Goal: Task Accomplishment & Management: Manage account settings

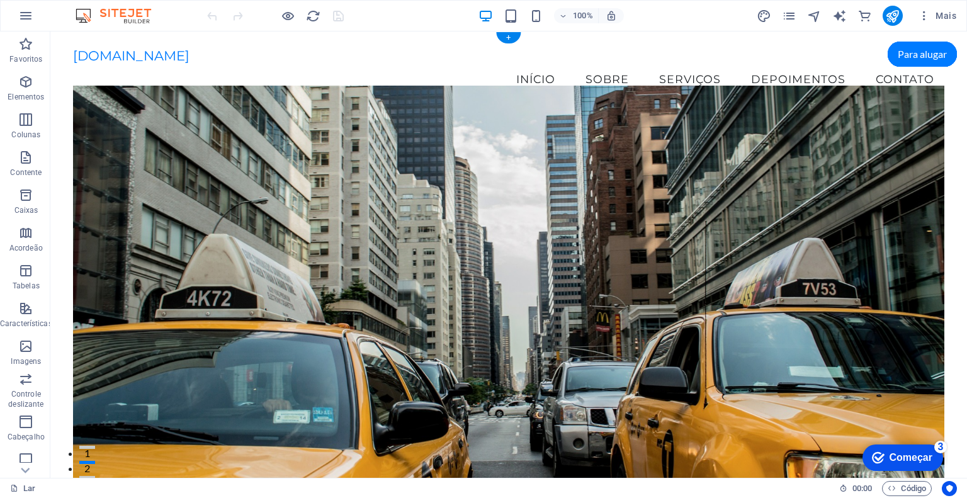
click at [686, 164] on figure at bounding box center [508, 289] width 871 height 407
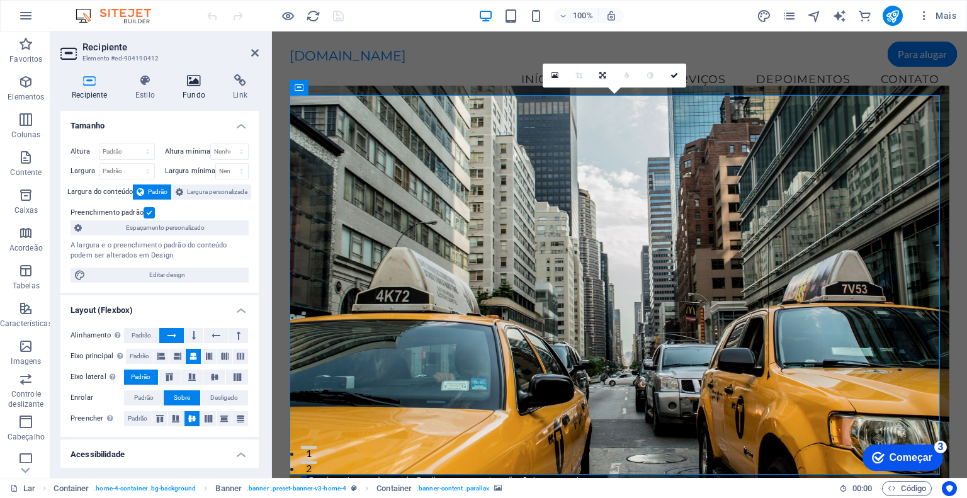
click at [188, 83] on icon at bounding box center [193, 80] width 45 height 13
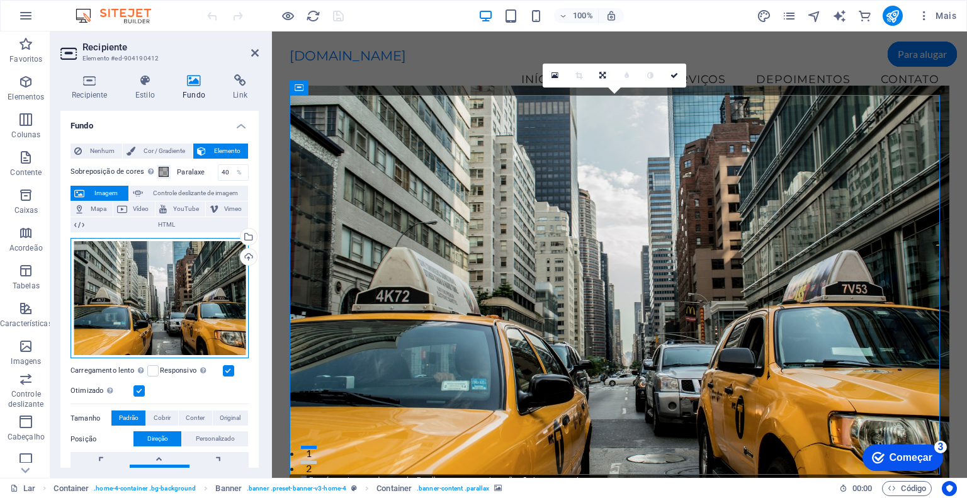
click at [168, 304] on div "Arraste os arquivos aqui, clique para escolher os arquivos ou selecione-os em A…" at bounding box center [160, 298] width 178 height 121
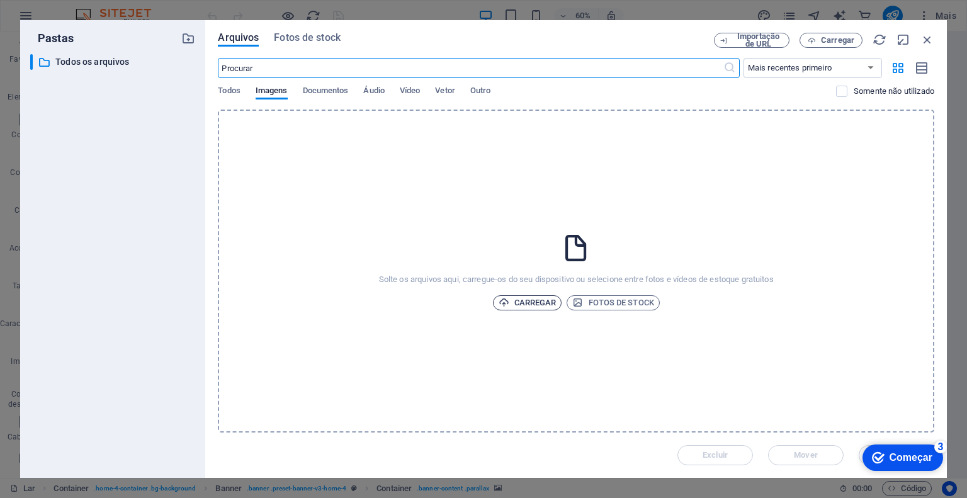
click at [534, 307] on font "Carregar" at bounding box center [535, 302] width 42 height 9
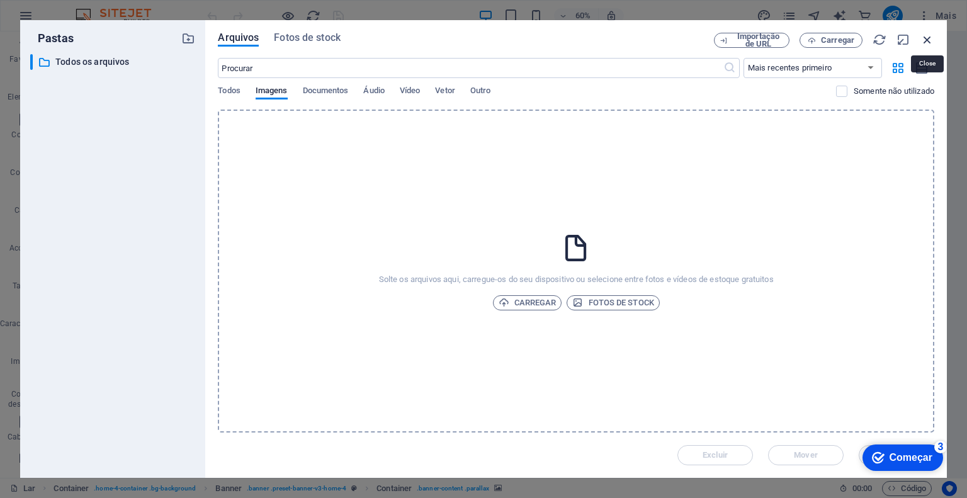
click at [925, 40] on icon "button" at bounding box center [928, 40] width 14 height 14
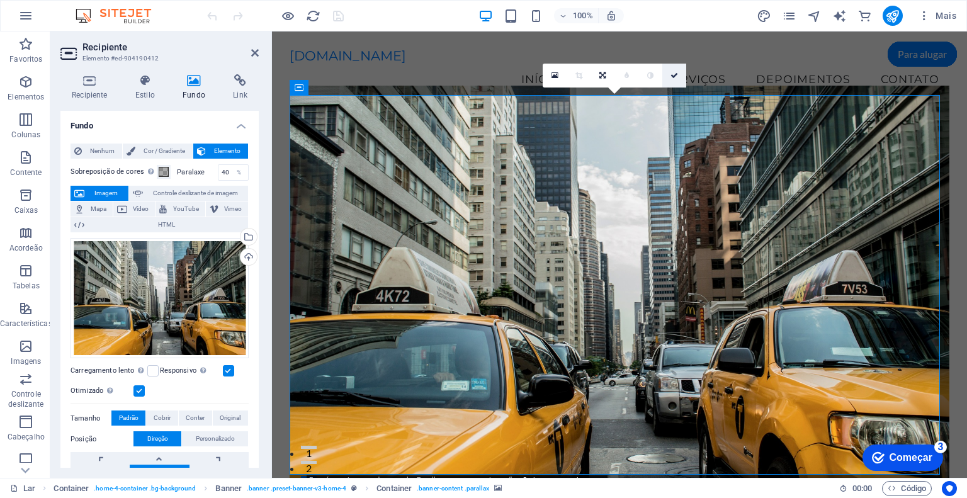
click at [678, 75] on link at bounding box center [674, 76] width 24 height 24
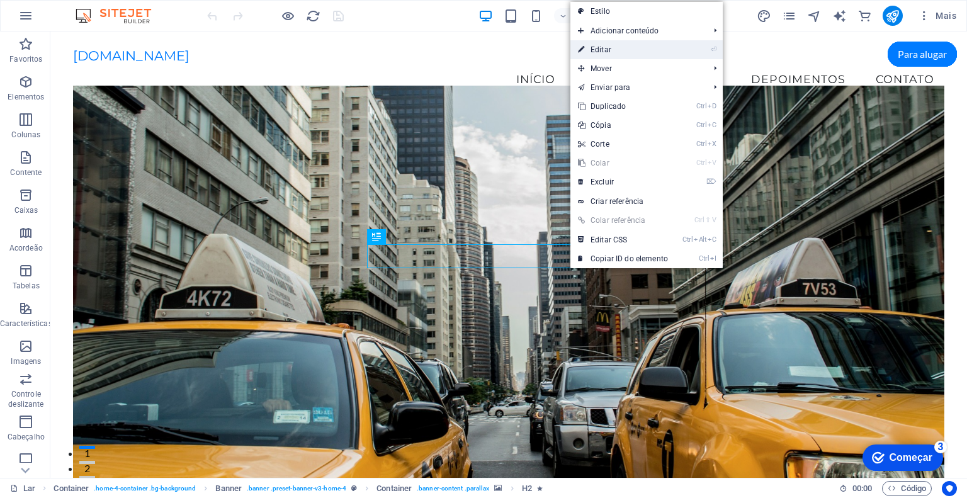
click at [616, 48] on link "⏎ Editar" at bounding box center [622, 49] width 105 height 19
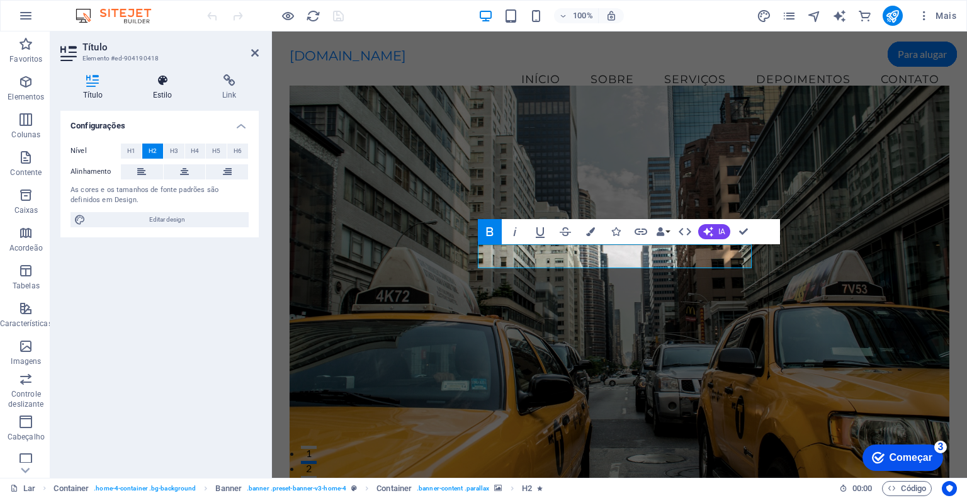
click at [164, 89] on h4 "Estilo" at bounding box center [164, 87] width 69 height 26
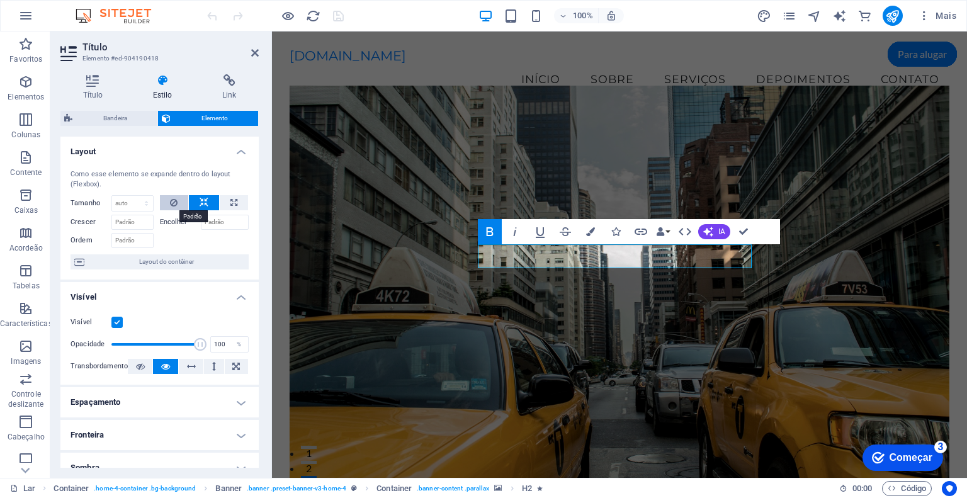
click at [175, 205] on icon at bounding box center [174, 202] width 8 height 15
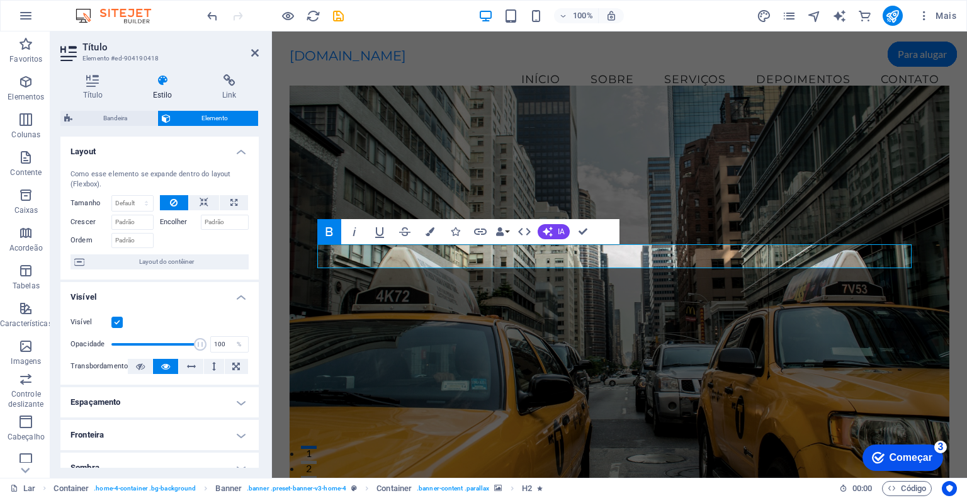
click at [175, 205] on icon at bounding box center [174, 202] width 8 height 15
click at [165, 198] on button at bounding box center [174, 202] width 29 height 15
click at [213, 196] on button at bounding box center [204, 202] width 30 height 15
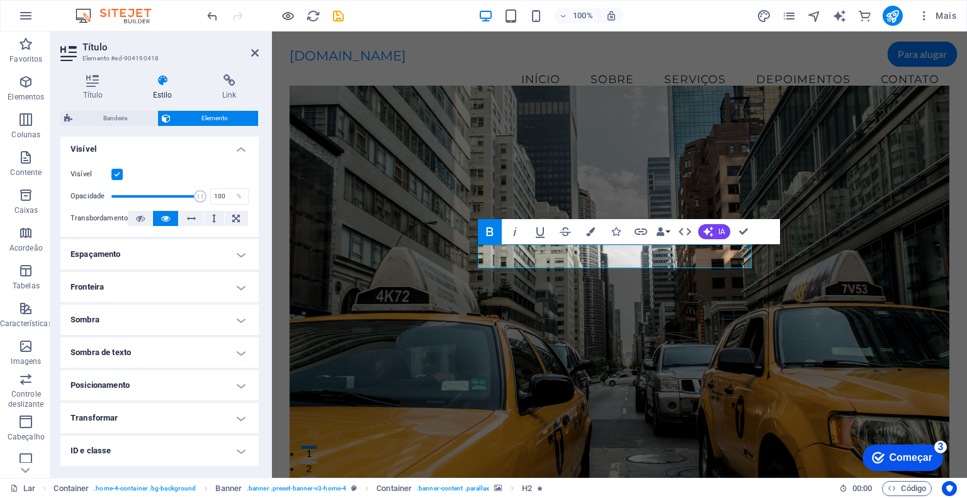
scroll to position [211, 0]
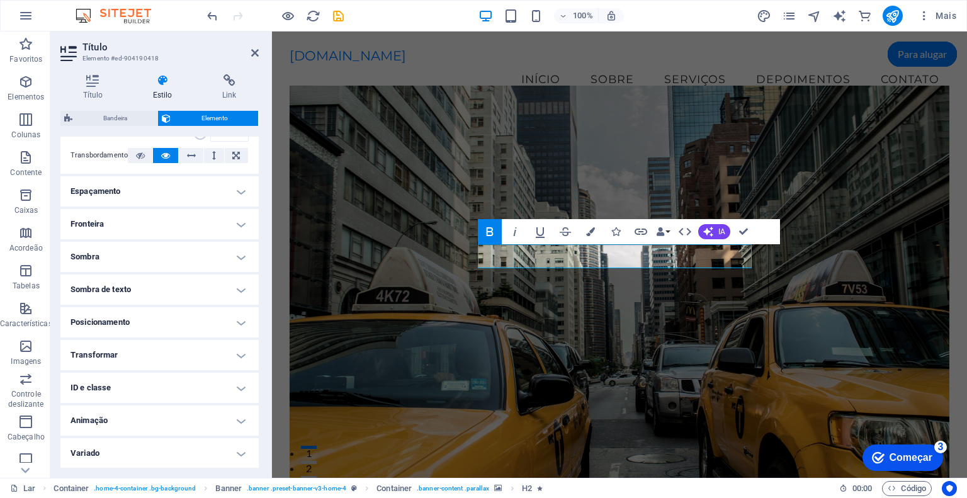
click at [242, 454] on h4 "Variado" at bounding box center [159, 453] width 198 height 30
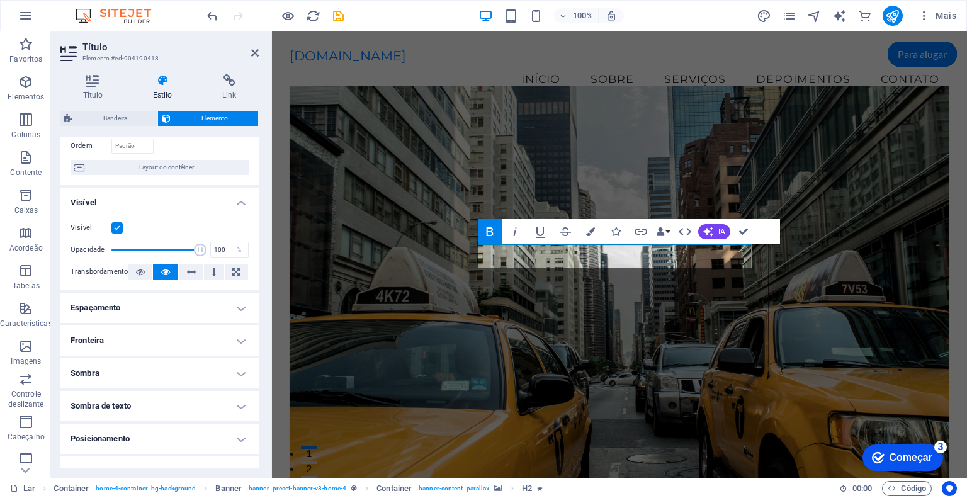
scroll to position [0, 0]
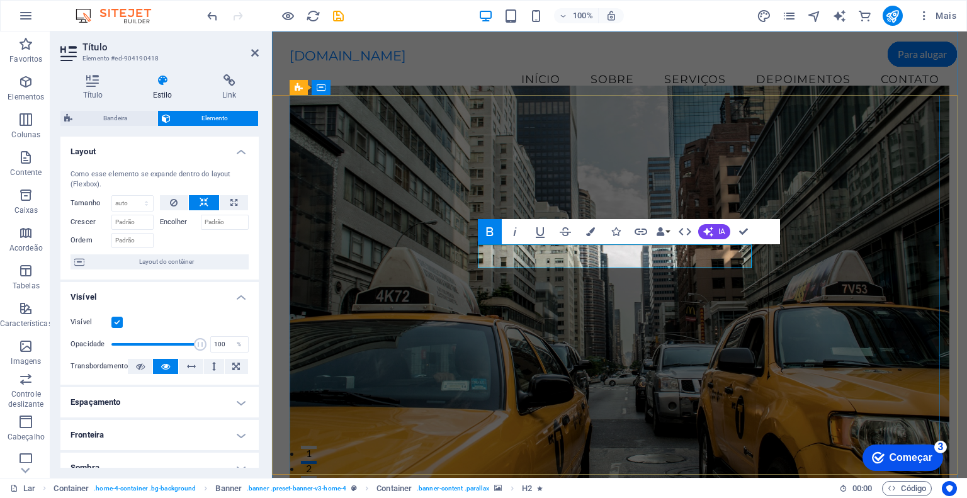
drag, startPoint x: 479, startPoint y: 258, endPoint x: 749, endPoint y: 261, distance: 270.2
click at [589, 230] on icon "button" at bounding box center [590, 231] width 9 height 9
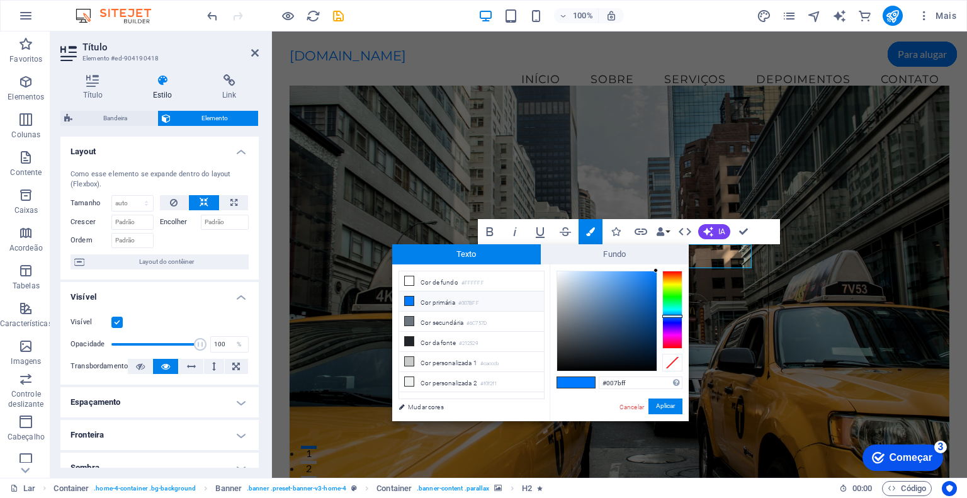
click at [414, 304] on li "Cor primária #007BFF" at bounding box center [471, 302] width 145 height 20
click at [649, 310] on div at bounding box center [606, 320] width 99 height 99
click at [649, 293] on div at bounding box center [606, 320] width 99 height 99
type input "#0a7bf4"
click at [652, 275] on div at bounding box center [606, 320] width 99 height 99
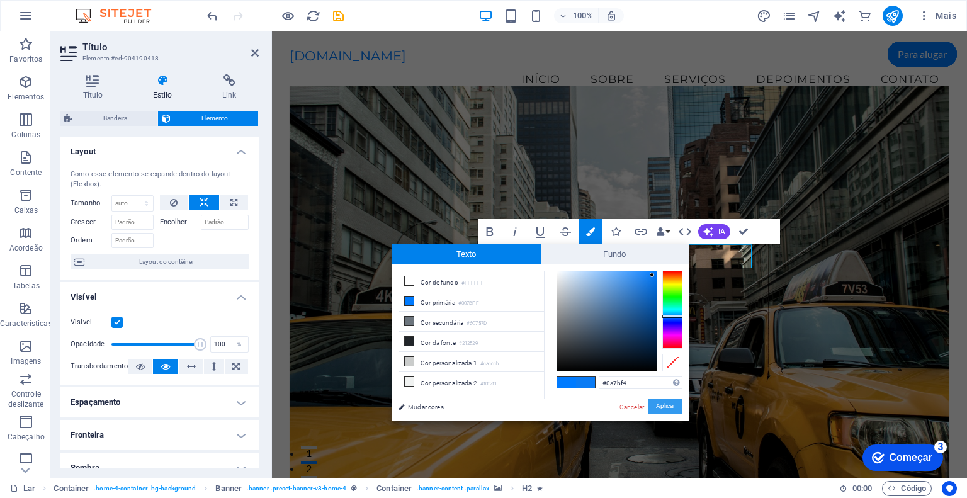
click at [663, 405] on font "Aplicar" at bounding box center [665, 406] width 19 height 7
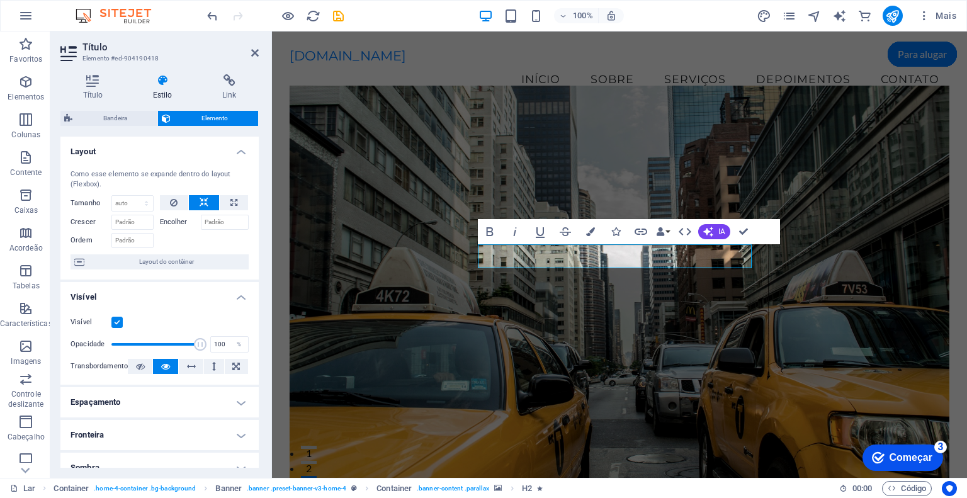
click at [822, 419] on figure at bounding box center [620, 289] width 661 height 407
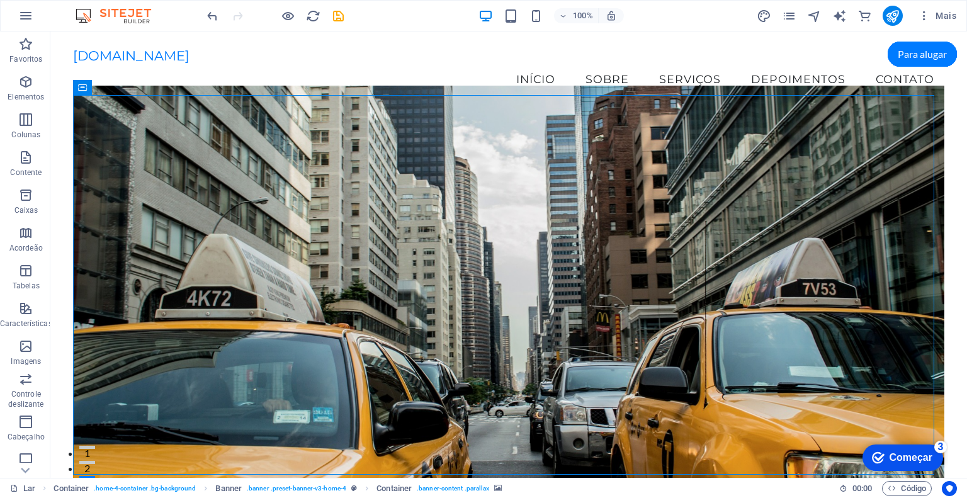
click at [822, 419] on figure at bounding box center [508, 289] width 871 height 407
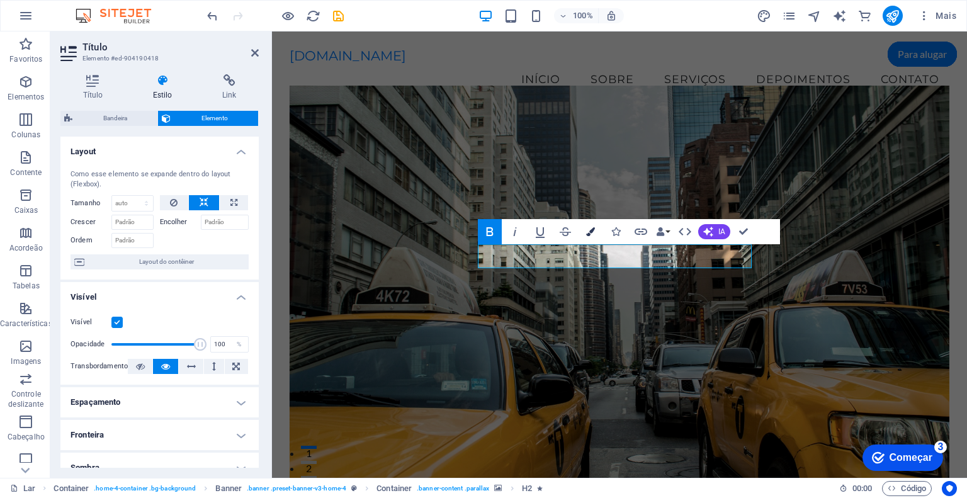
click at [590, 231] on icon "button" at bounding box center [590, 231] width 9 height 9
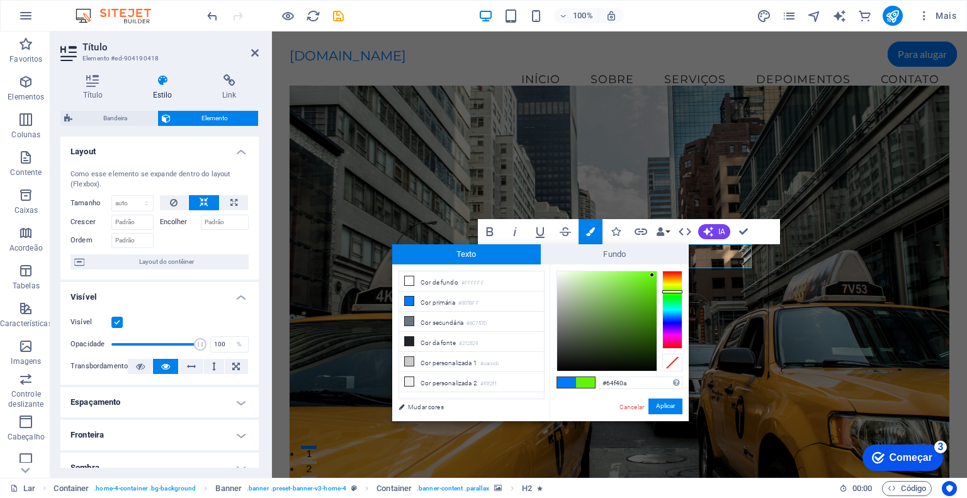
click at [674, 292] on div at bounding box center [672, 310] width 20 height 78
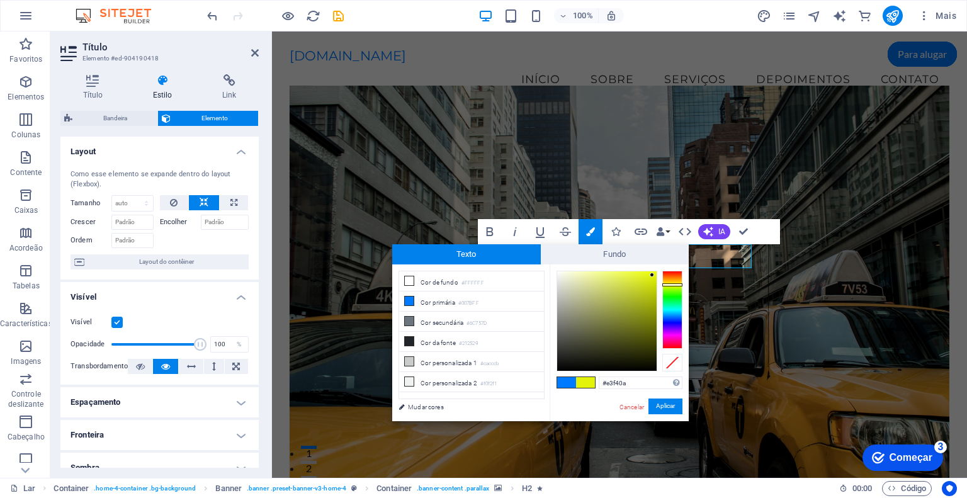
click at [667, 285] on div at bounding box center [672, 310] width 20 height 78
type input "#e9f18c"
click at [598, 276] on div at bounding box center [606, 320] width 99 height 99
click at [668, 404] on font "Aplicar" at bounding box center [665, 406] width 19 height 7
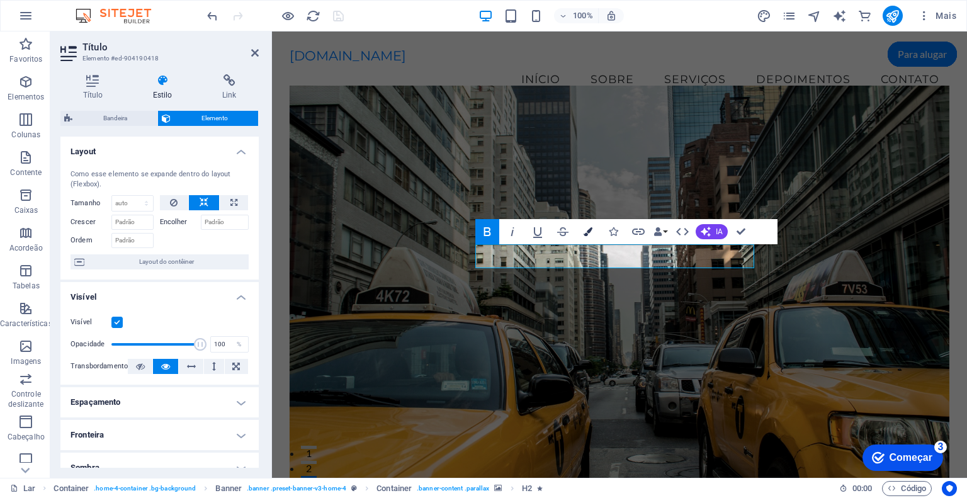
click at [587, 226] on button "Cores" at bounding box center [588, 231] width 24 height 25
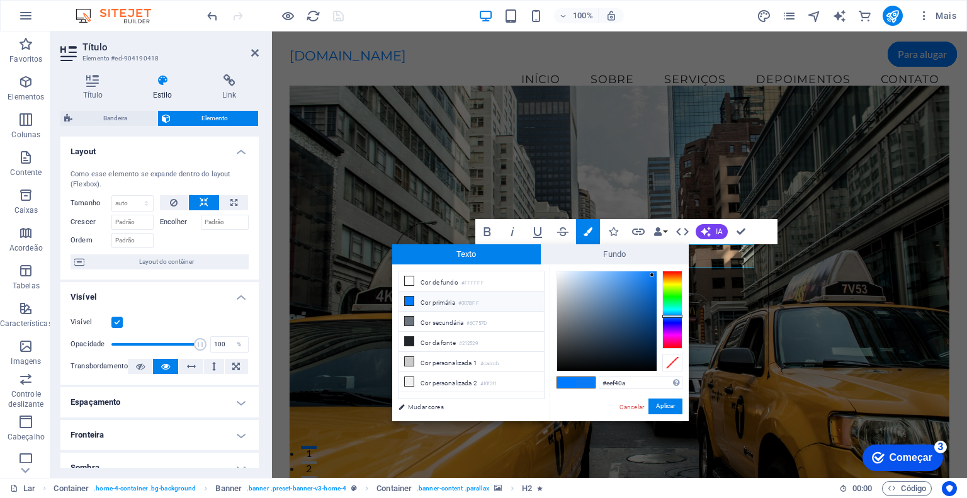
click at [676, 284] on div at bounding box center [672, 310] width 20 height 78
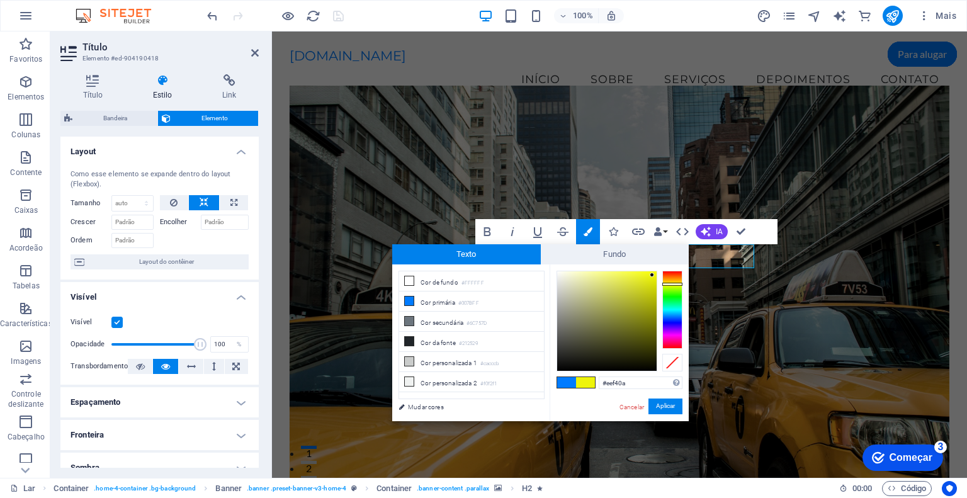
type input "#edf21a"
click at [645, 276] on div at bounding box center [606, 320] width 99 height 99
click at [670, 399] on button "Aplicar" at bounding box center [666, 407] width 34 height 16
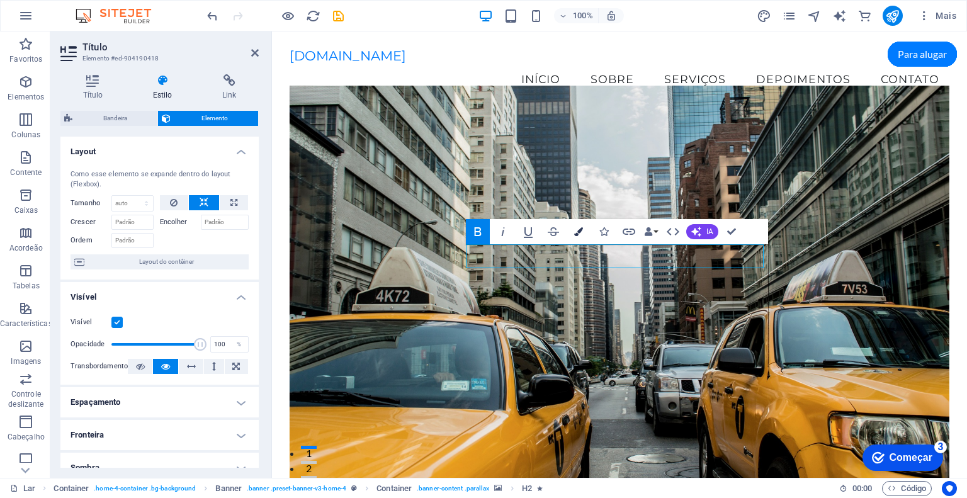
click at [584, 232] on button "Cores" at bounding box center [579, 231] width 24 height 25
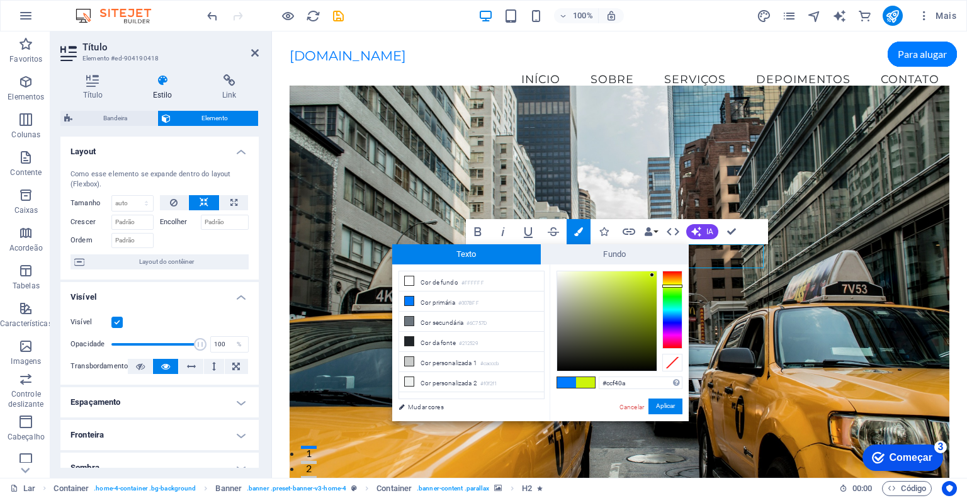
click at [677, 286] on div at bounding box center [672, 310] width 20 height 78
click at [640, 271] on div at bounding box center [606, 320] width 99 height 99
type input "#d5ef58"
click at [620, 277] on div at bounding box center [606, 320] width 99 height 99
click at [662, 405] on font "Aplicar" at bounding box center [665, 406] width 19 height 7
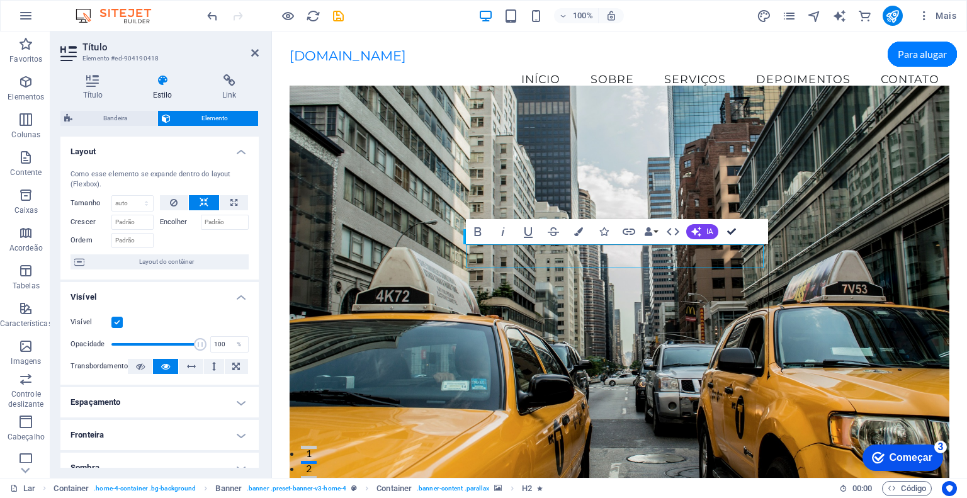
drag, startPoint x: 729, startPoint y: 226, endPoint x: 678, endPoint y: 195, distance: 59.1
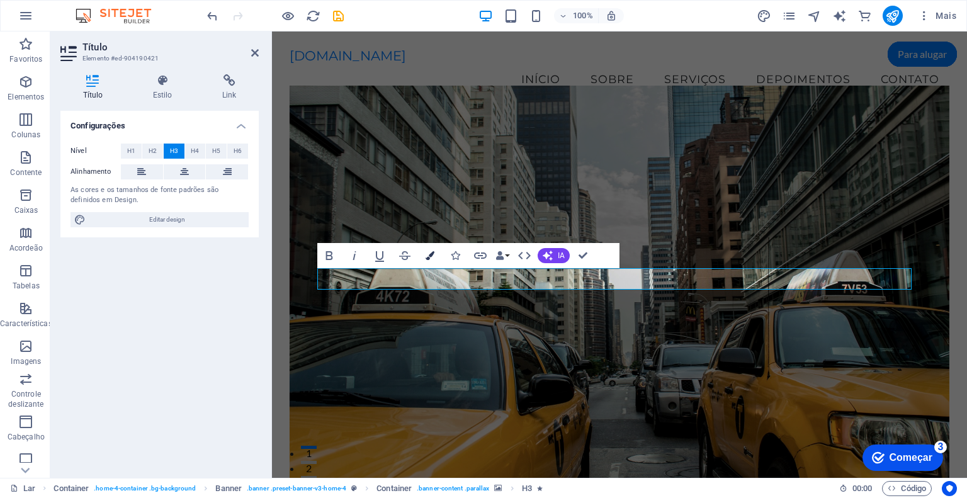
click at [431, 254] on icon "button" at bounding box center [430, 255] width 9 height 9
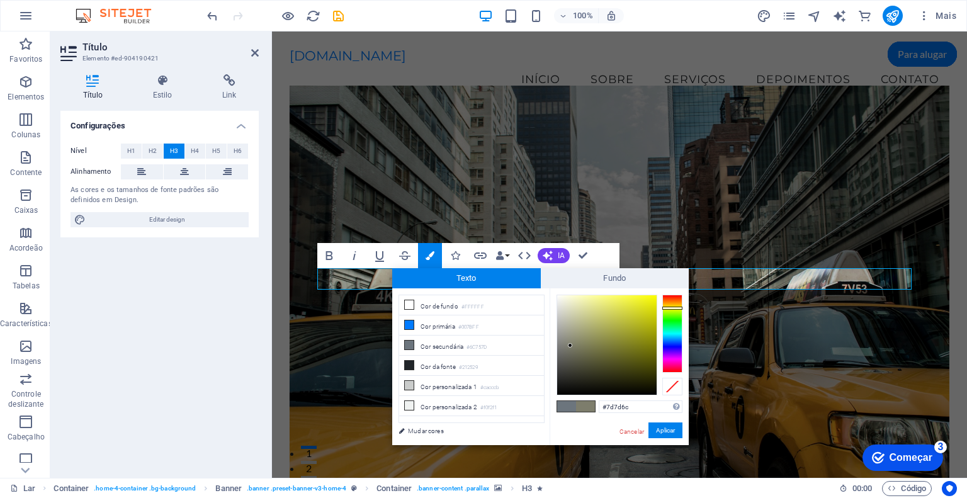
click at [676, 308] on div at bounding box center [672, 334] width 20 height 78
click at [635, 295] on div at bounding box center [607, 345] width 101 height 101
click at [639, 297] on div at bounding box center [606, 344] width 99 height 99
type input "#f0f11c"
click at [645, 300] on div at bounding box center [606, 344] width 99 height 99
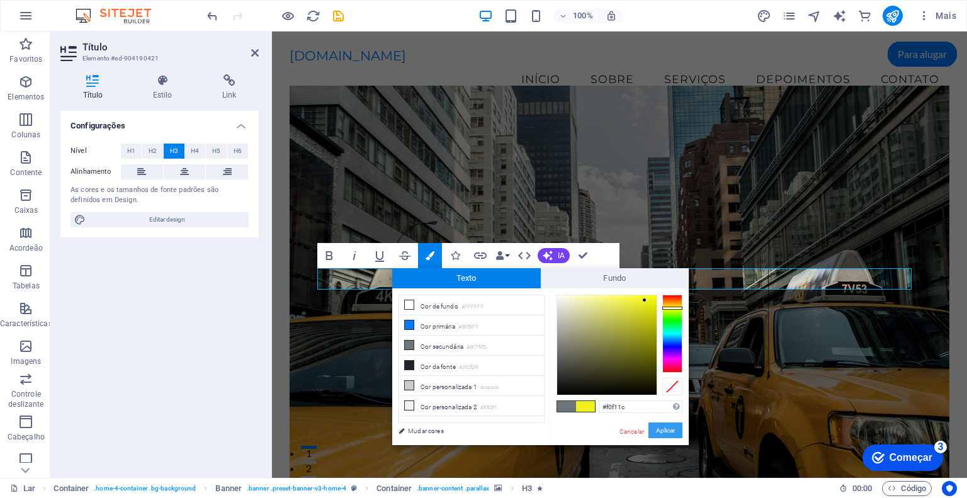
click at [665, 432] on font "Aplicar" at bounding box center [665, 430] width 19 height 7
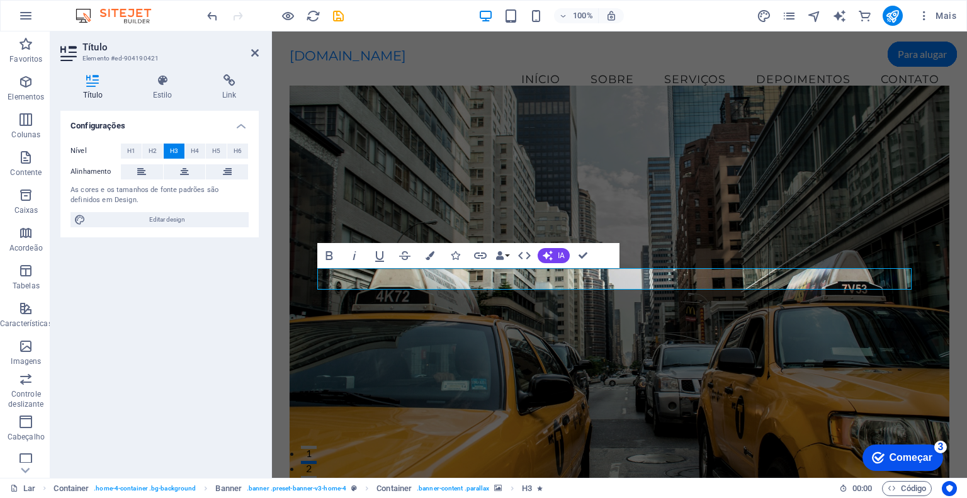
click at [739, 392] on figure at bounding box center [620, 289] width 661 height 407
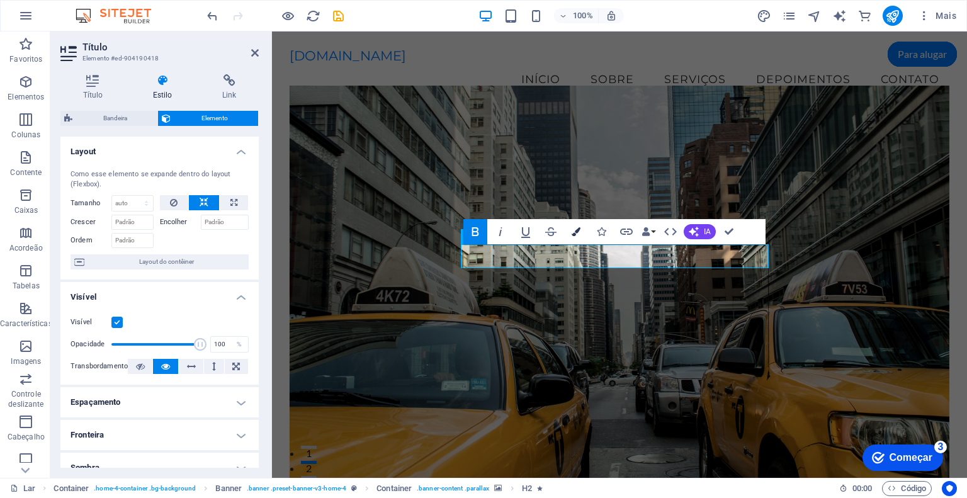
click at [575, 232] on icon "button" at bounding box center [576, 231] width 9 height 9
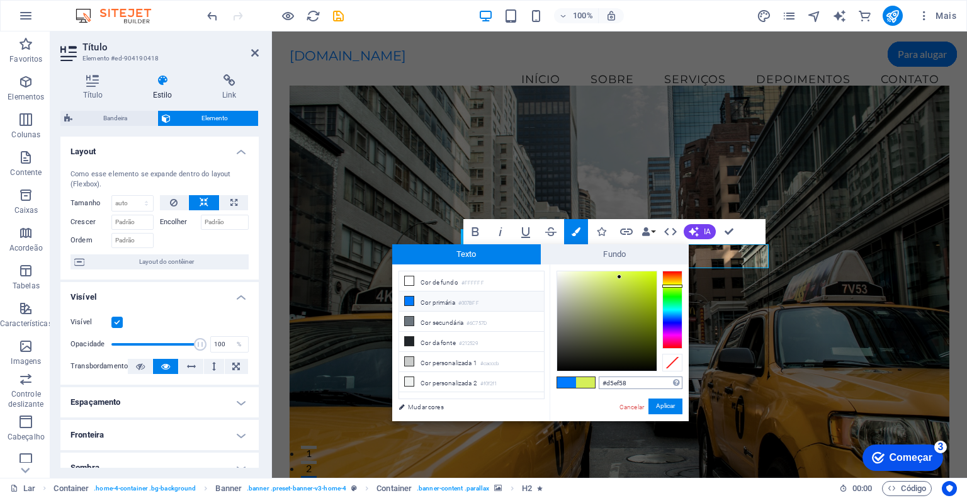
drag, startPoint x: 630, startPoint y: 383, endPoint x: 601, endPoint y: 380, distance: 29.1
click at [601, 380] on input "#d5ef58" at bounding box center [641, 383] width 84 height 13
click at [667, 406] on font "Aplicar" at bounding box center [665, 406] width 19 height 7
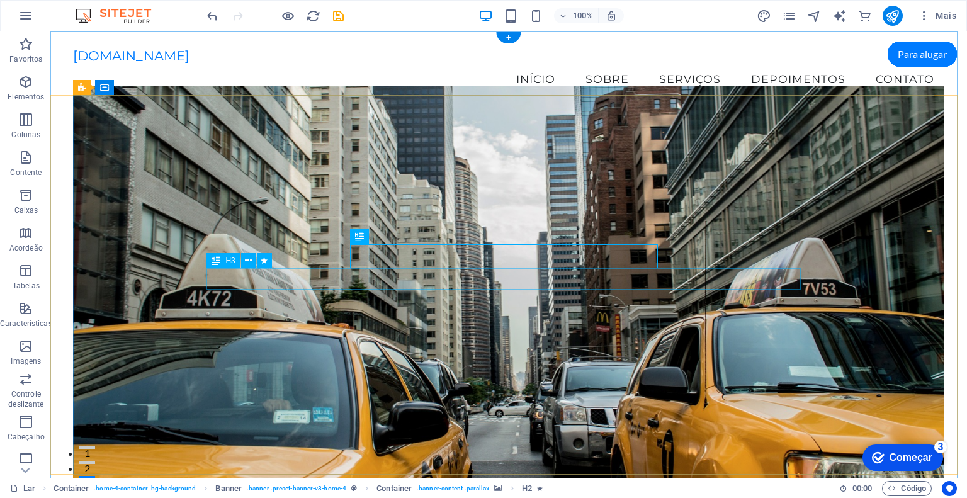
drag, startPoint x: 582, startPoint y: 281, endPoint x: 361, endPoint y: 281, distance: 221.0
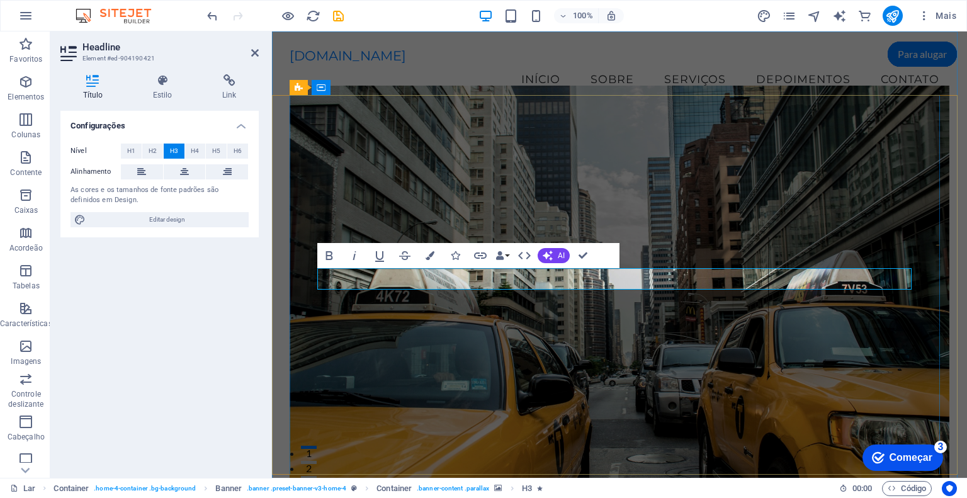
click at [432, 254] on icon "button" at bounding box center [430, 255] width 9 height 9
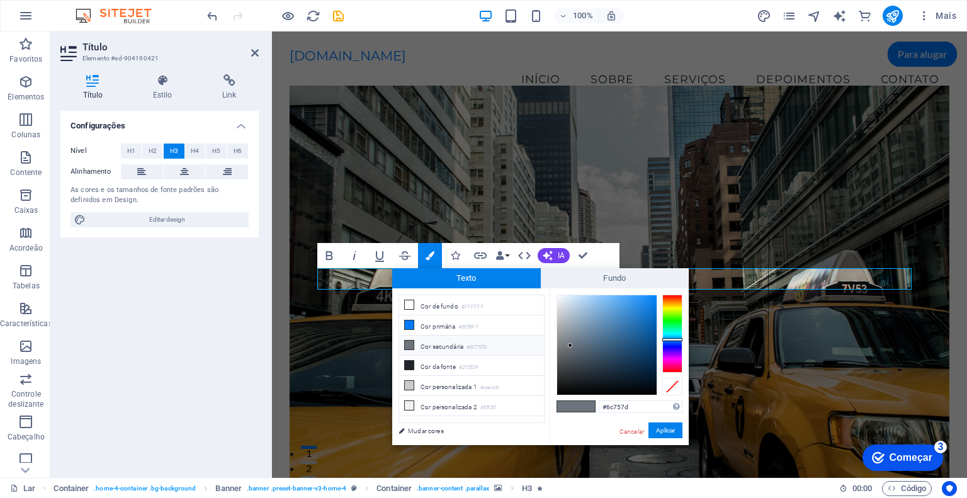
drag, startPoint x: 635, startPoint y: 407, endPoint x: 569, endPoint y: 410, distance: 66.8
click at [569, 409] on div "#6c757d Formatos suportados #0852ed rgb(8, 82, 237) rgba(8, 82, 237, 90%) hsv(2…" at bounding box center [619, 457] width 139 height 339
type input "#d5ef58"
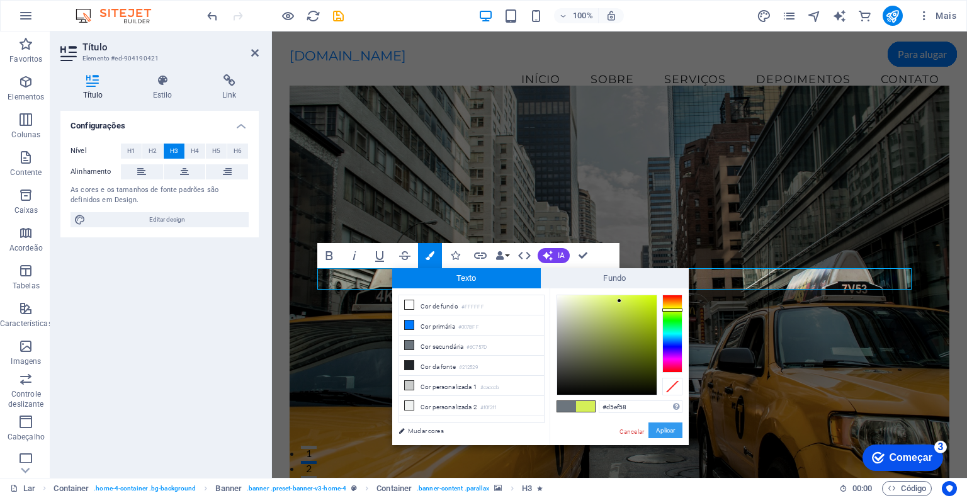
click at [662, 430] on font "Aplicar" at bounding box center [665, 430] width 19 height 7
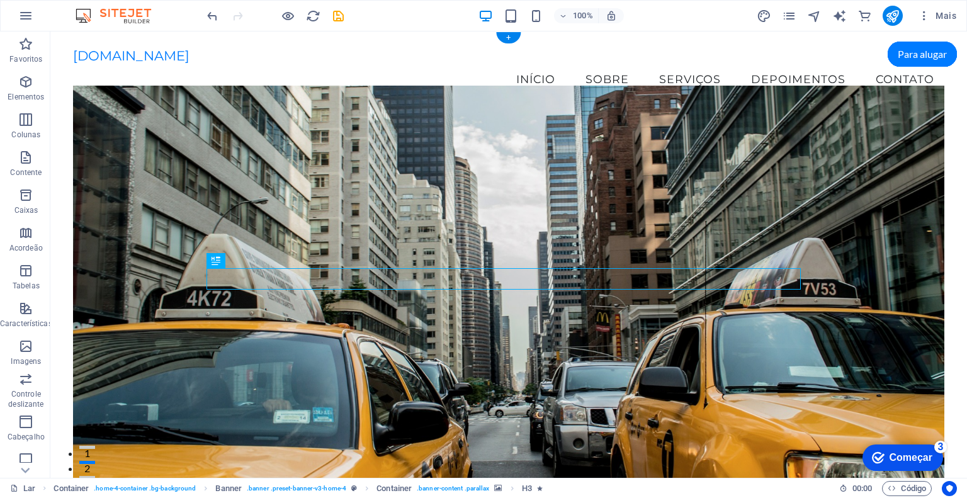
click at [655, 329] on figure at bounding box center [508, 289] width 871 height 407
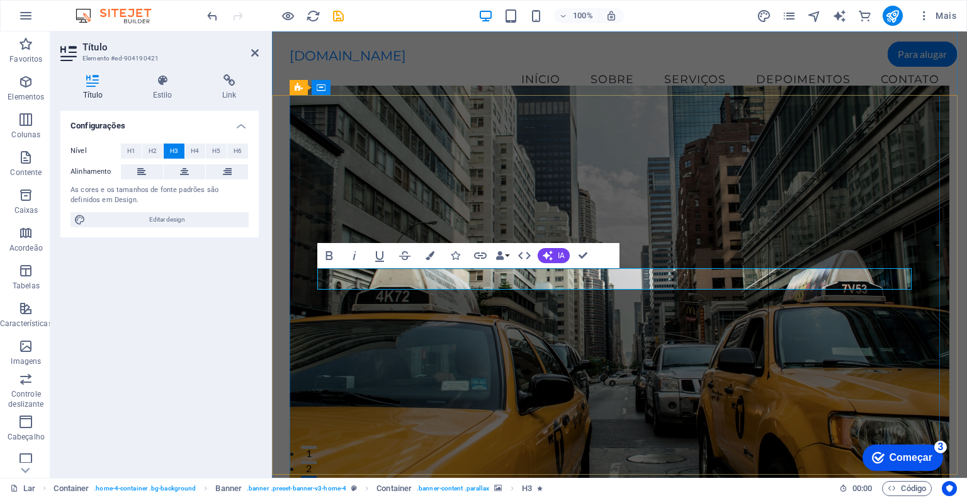
drag, startPoint x: 725, startPoint y: 279, endPoint x: 504, endPoint y: 285, distance: 220.5
click at [429, 257] on icon "button" at bounding box center [430, 255] width 9 height 9
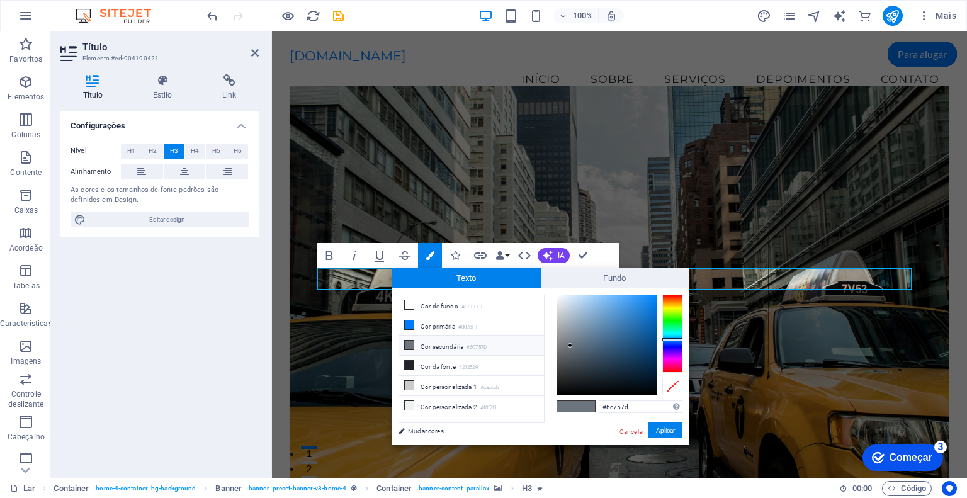
drag, startPoint x: 633, startPoint y: 405, endPoint x: 557, endPoint y: 406, distance: 76.8
click at [557, 406] on div "#6c757d Formatos suportados #0852ed rgb(8, 82, 237) rgba(8, 82, 237, 90%) hsv(2…" at bounding box center [619, 457] width 139 height 339
type input "#d5ef58"
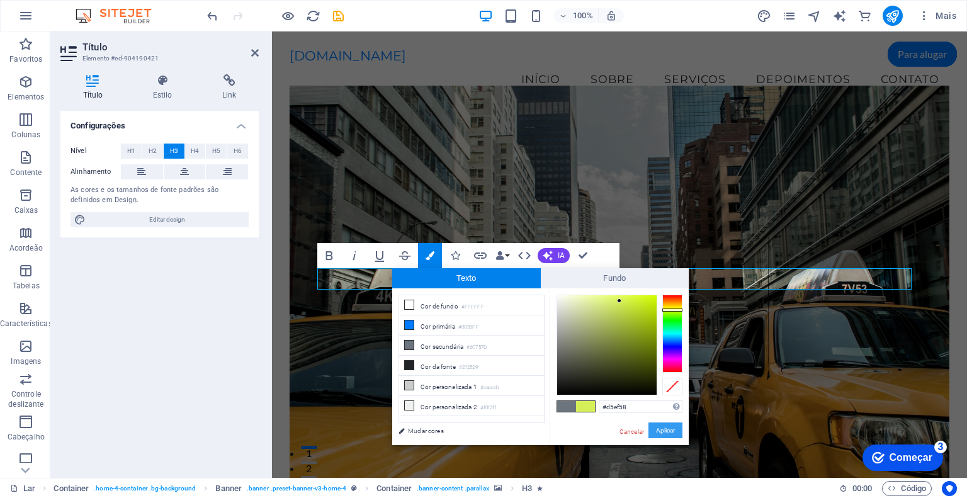
click at [667, 433] on font "Aplicar" at bounding box center [665, 430] width 19 height 7
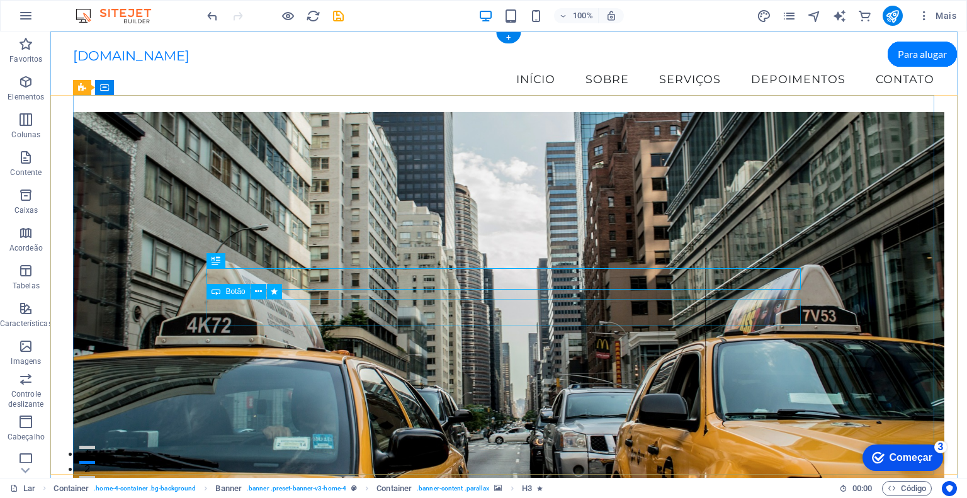
scroll to position [126, 0]
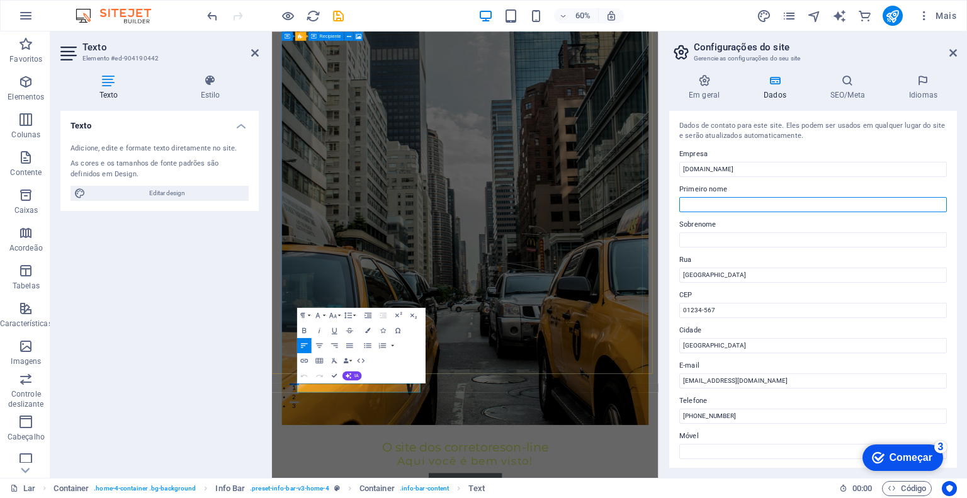
click at [713, 206] on input "Primeiro nome" at bounding box center [813, 204] width 268 height 15
type input "Gilmar Santos"
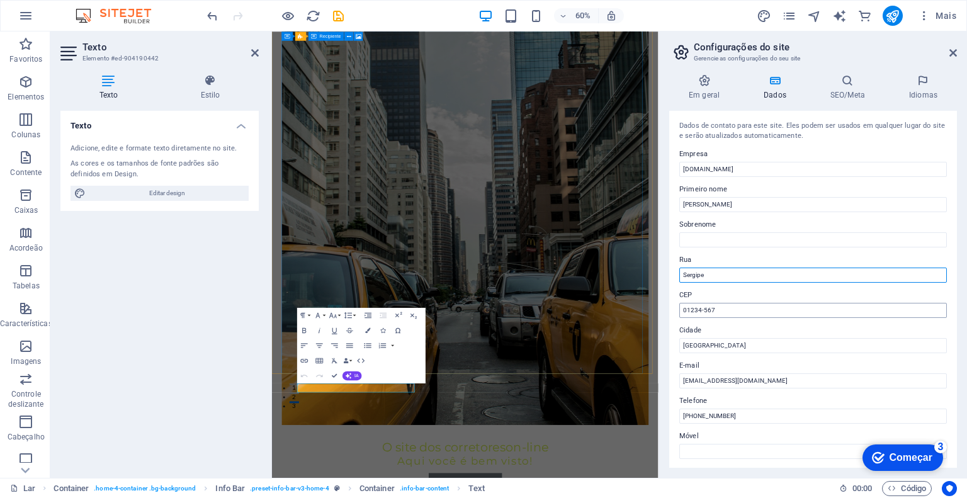
type input "Sergipe"
drag, startPoint x: 998, startPoint y: 336, endPoint x: 894, endPoint y: 475, distance: 174.5
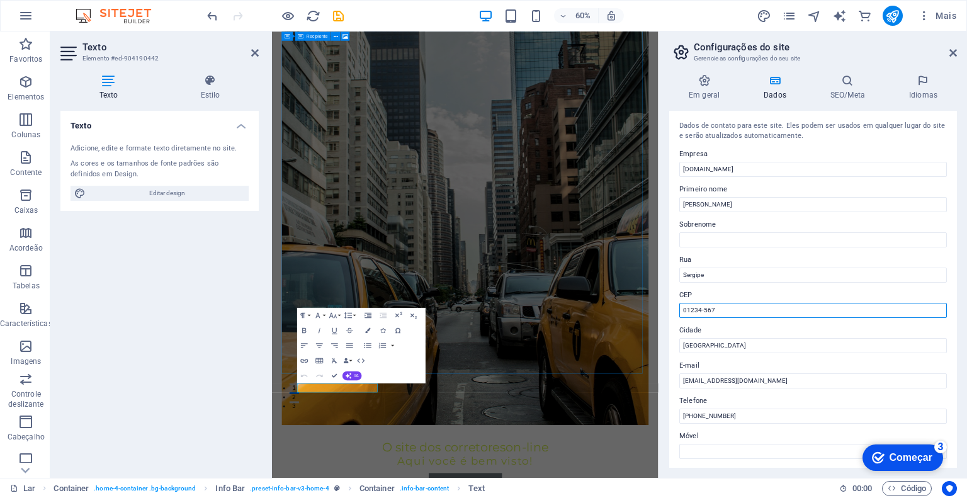
drag, startPoint x: 959, startPoint y: 338, endPoint x: 912, endPoint y: 491, distance: 159.3
type input "0"
click at [712, 344] on input "[GEOGRAPHIC_DATA]" at bounding box center [813, 345] width 268 height 15
type input "S"
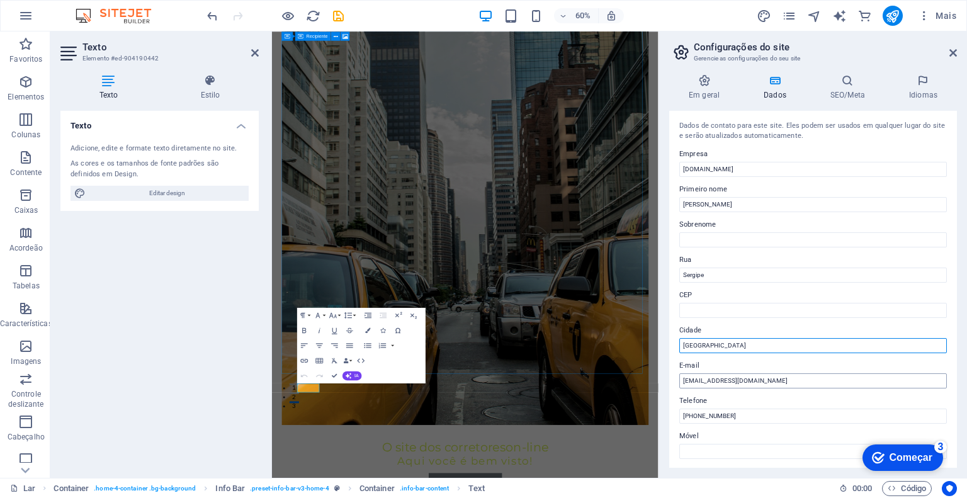
type input "Bahia"
drag, startPoint x: 1043, startPoint y: 409, endPoint x: 901, endPoint y: 598, distance: 235.6
type input "c"
type input "g"
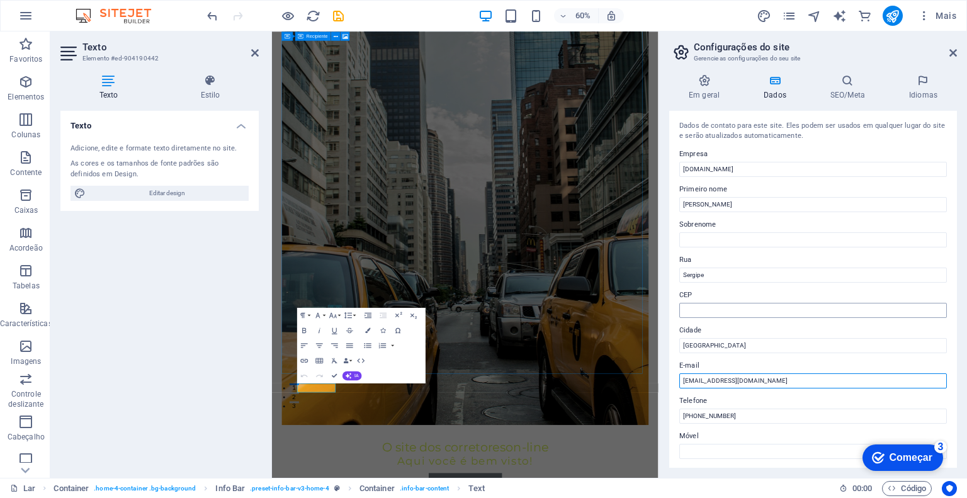
type input "corretorgilmarsantos@gmail.com"
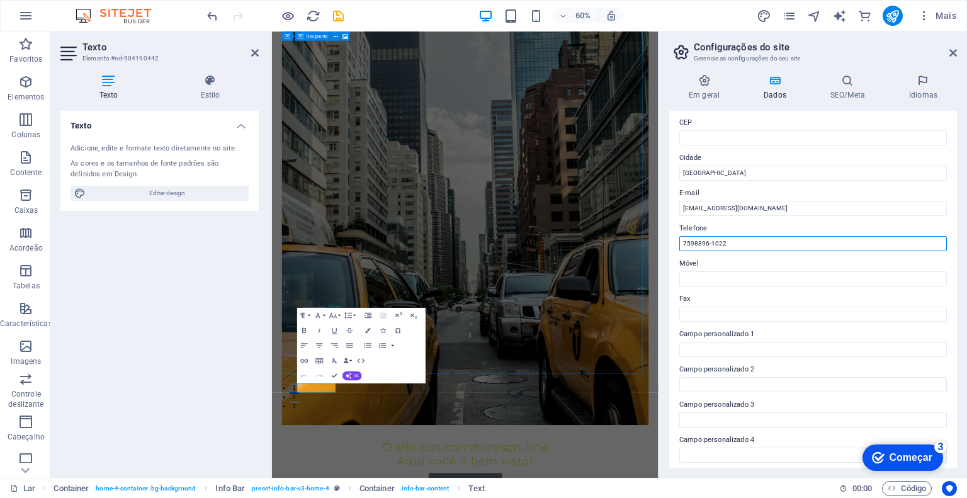
scroll to position [247, 0]
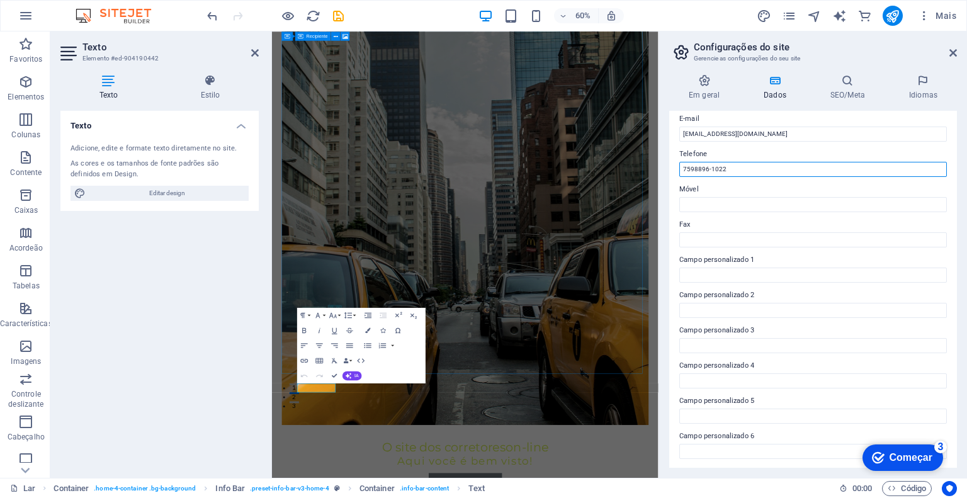
type input "7598896-1022"
click at [711, 497] on figure at bounding box center [594, 349] width 612 height 678
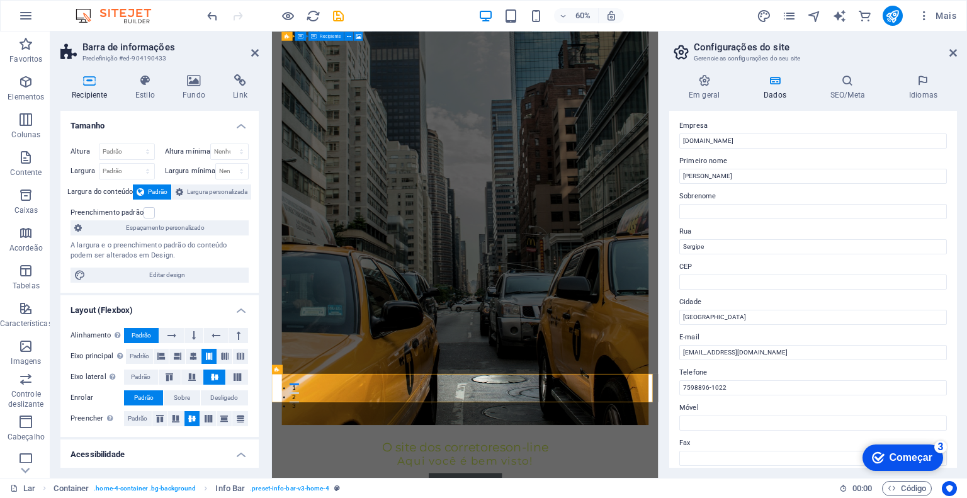
scroll to position [0, 0]
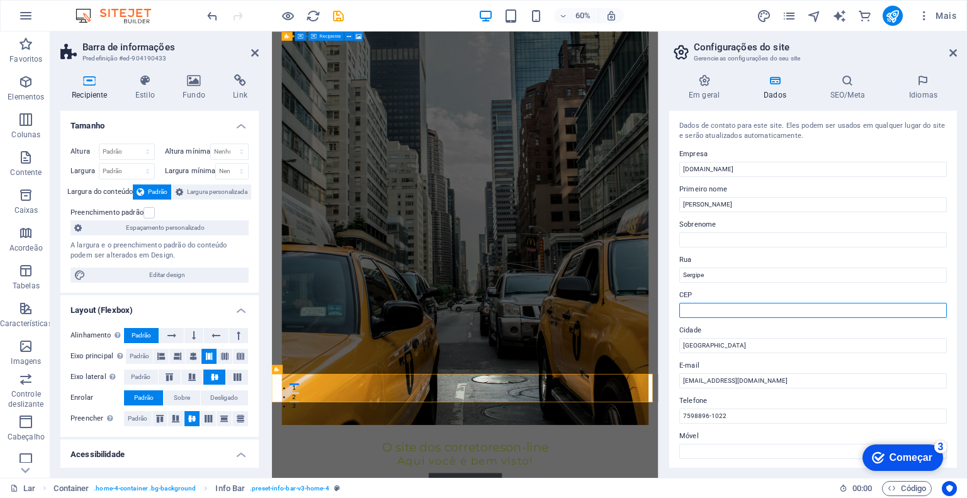
click at [707, 309] on input "CEP" at bounding box center [813, 310] width 268 height 15
type input "7"
type input "(79) 99682-9651"
click at [754, 457] on figure at bounding box center [594, 349] width 612 height 678
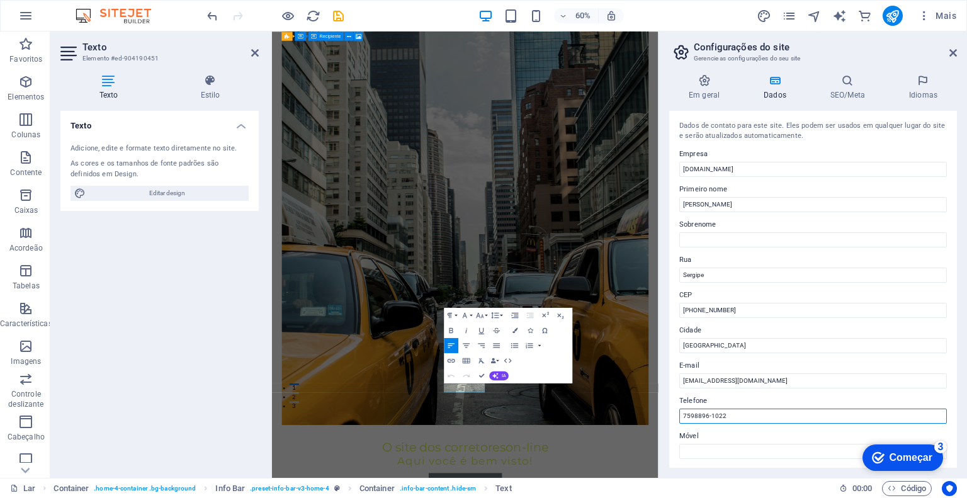
click at [685, 416] on input "7598896-1022" at bounding box center [813, 416] width 268 height 15
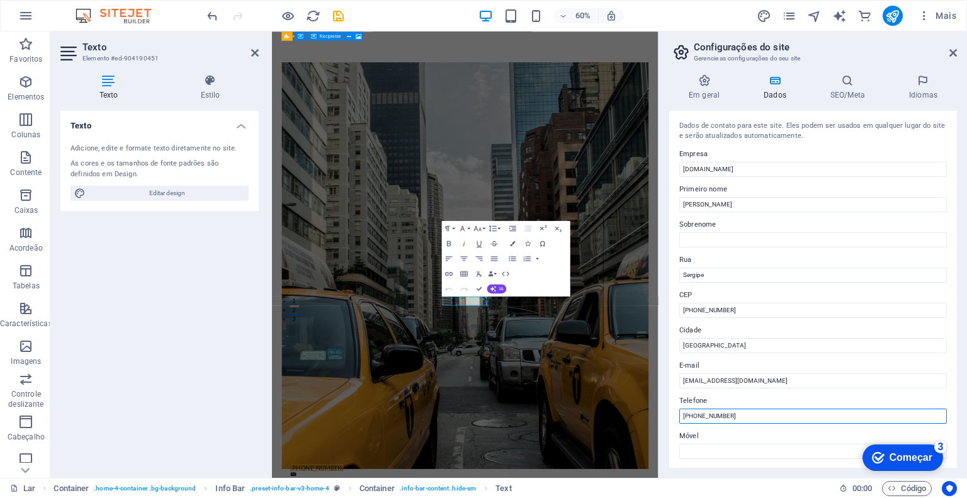
scroll to position [671, 0]
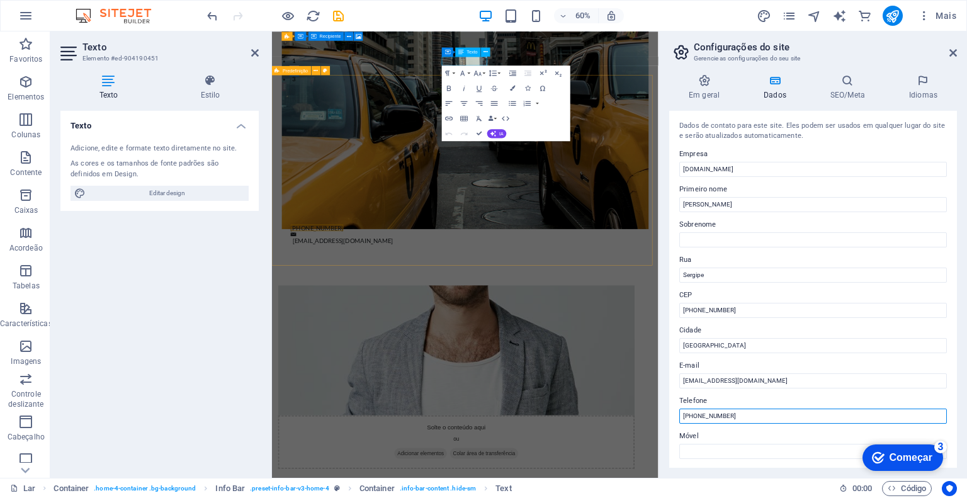
type input "(75) 98896-1022"
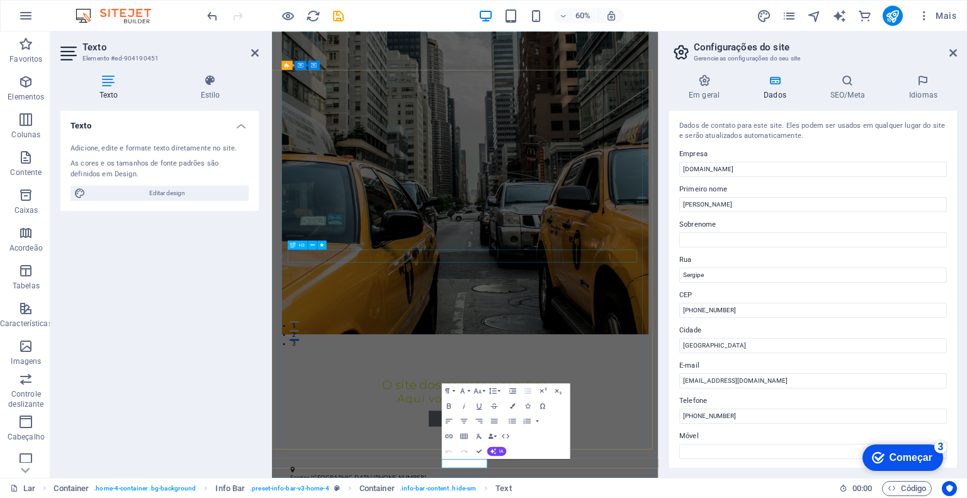
scroll to position [0, 0]
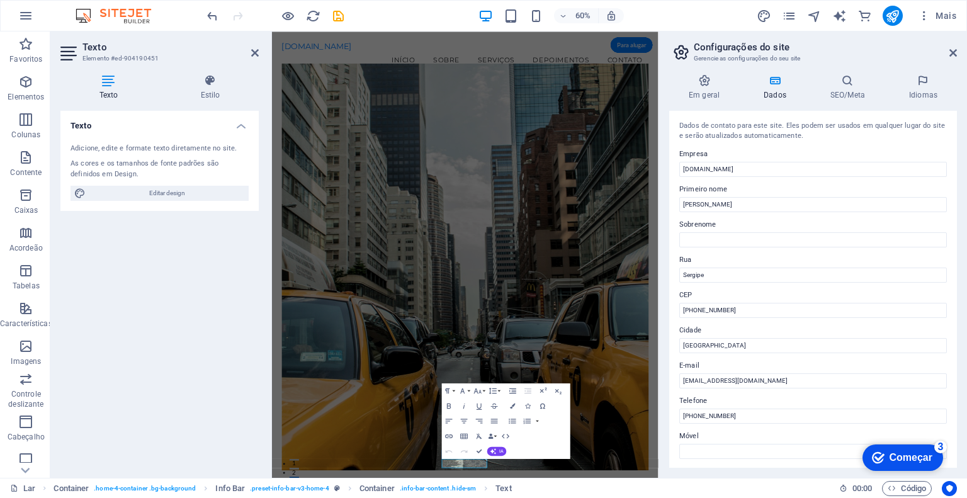
click at [785, 472] on figure at bounding box center [594, 425] width 612 height 678
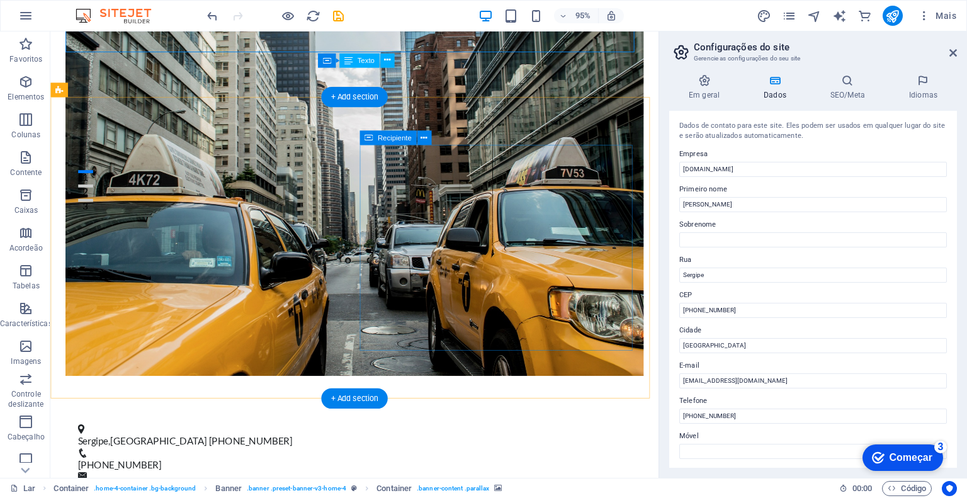
scroll to position [441, 0]
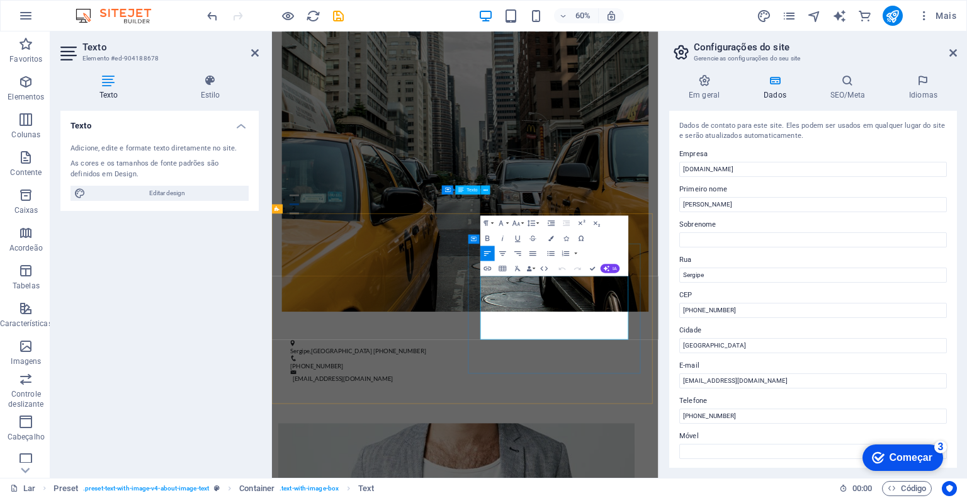
click at [783, 145] on div "Dados de contato para este site. Eles podem ser usados ​​em qualquer lugar do s…" at bounding box center [813, 289] width 288 height 357
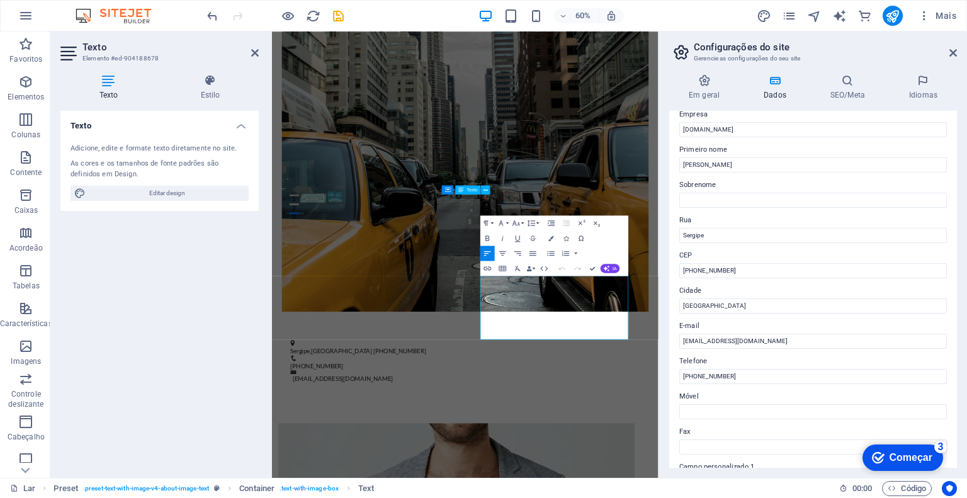
scroll to position [0, 0]
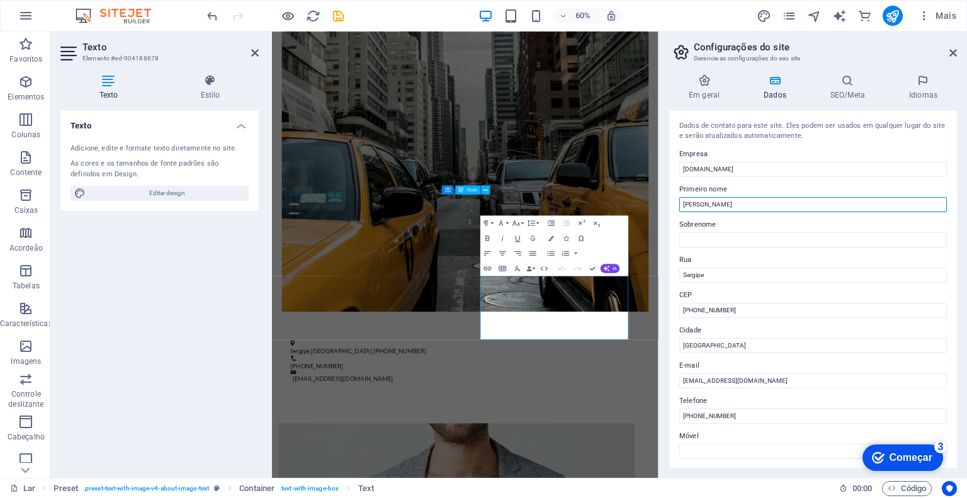
drag, startPoint x: 952, startPoint y: 244, endPoint x: 911, endPoint y: 334, distance: 99.2
type input "G"
type input "Corretores"
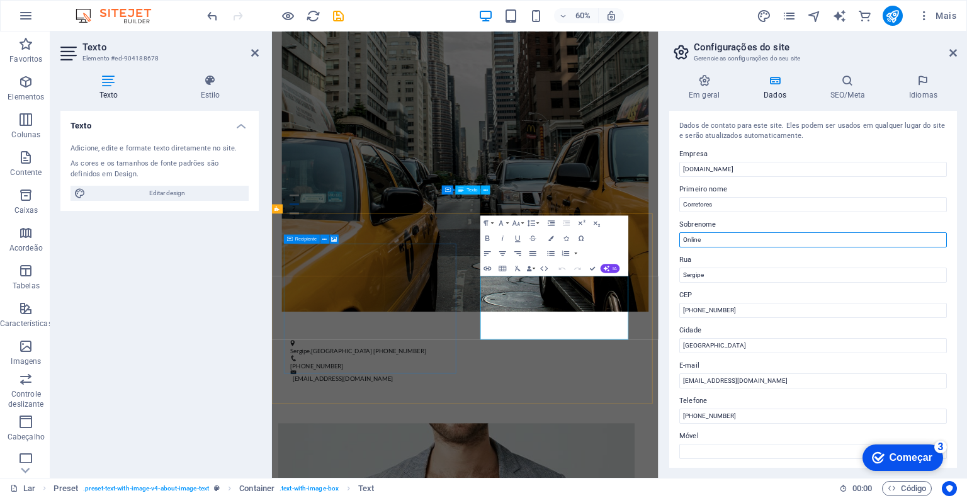
type input "Online"
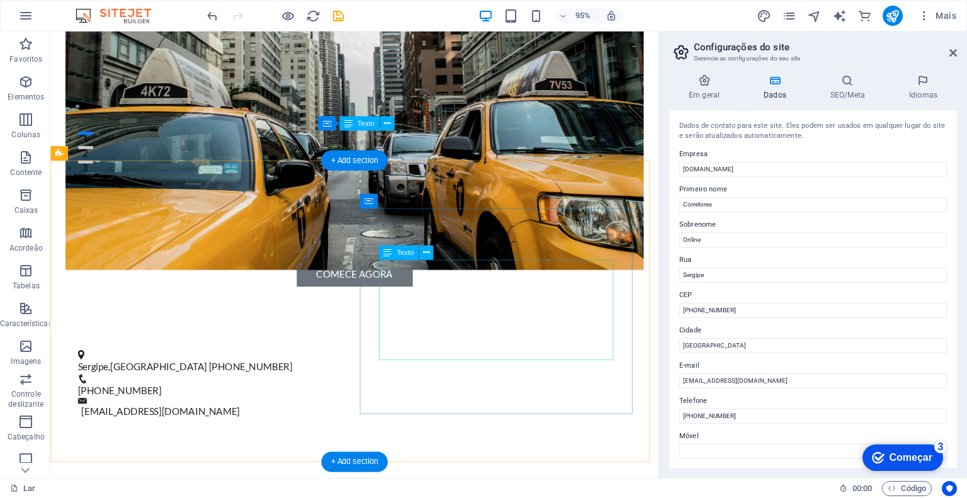
scroll to position [374, 0]
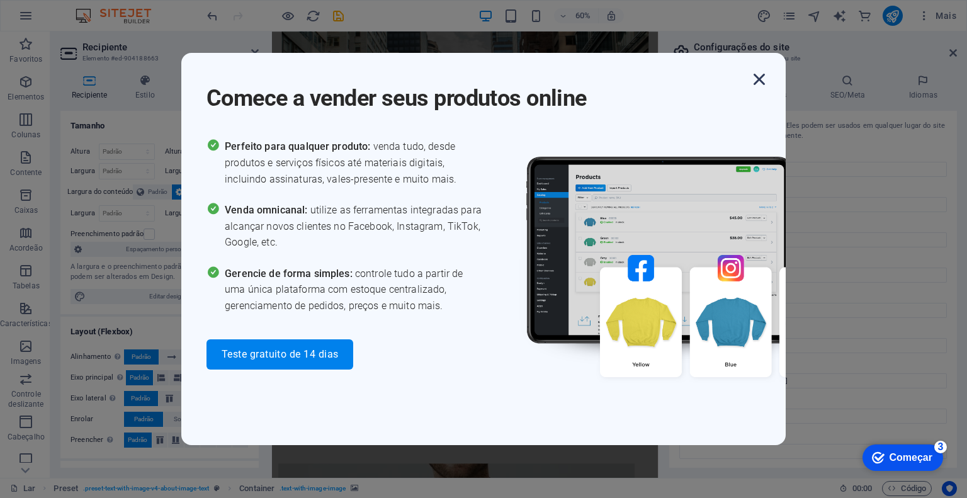
click at [759, 80] on icon "button" at bounding box center [759, 79] width 23 height 23
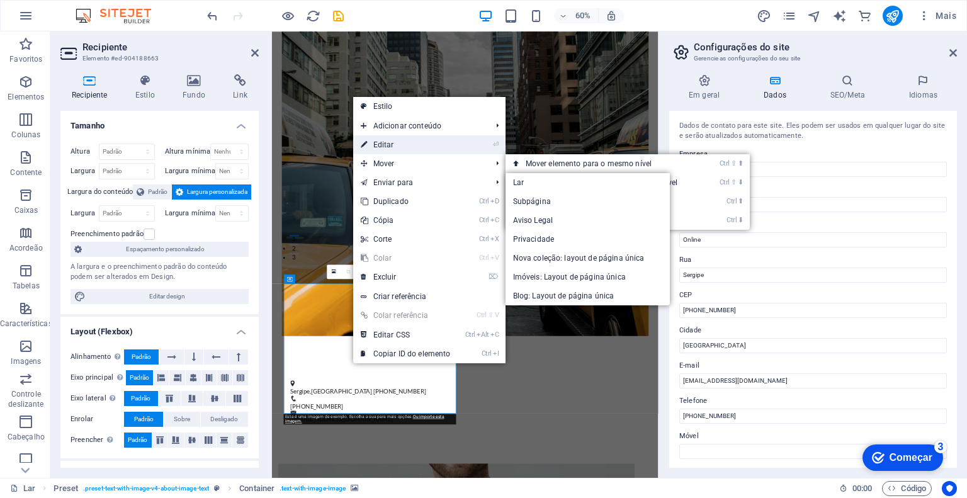
click at [393, 147] on link "⏎ Editar" at bounding box center [405, 144] width 105 height 19
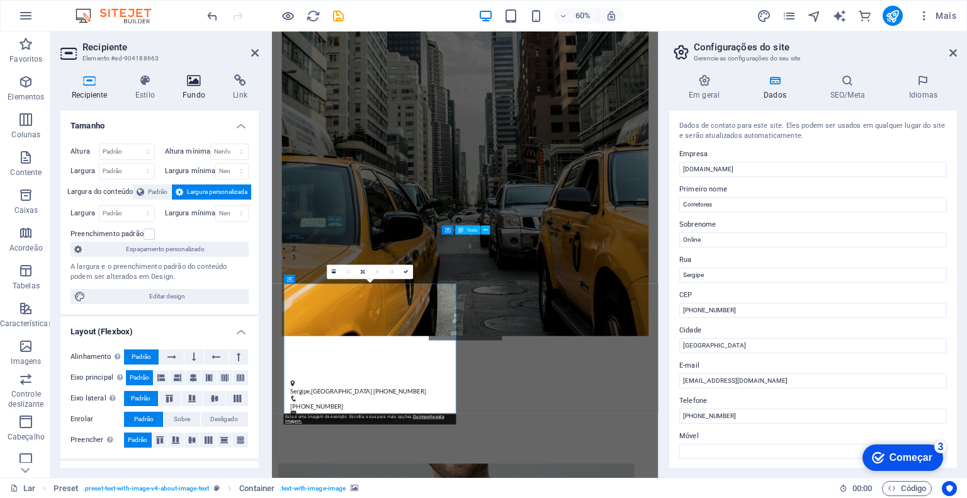
click at [199, 80] on icon at bounding box center [193, 80] width 45 height 13
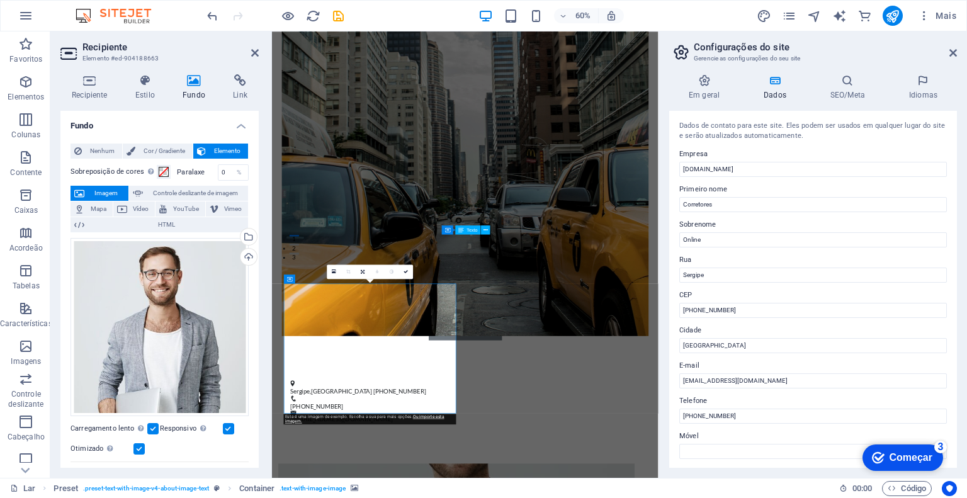
click at [198, 84] on icon at bounding box center [193, 80] width 45 height 13
click at [191, 86] on icon at bounding box center [193, 80] width 45 height 13
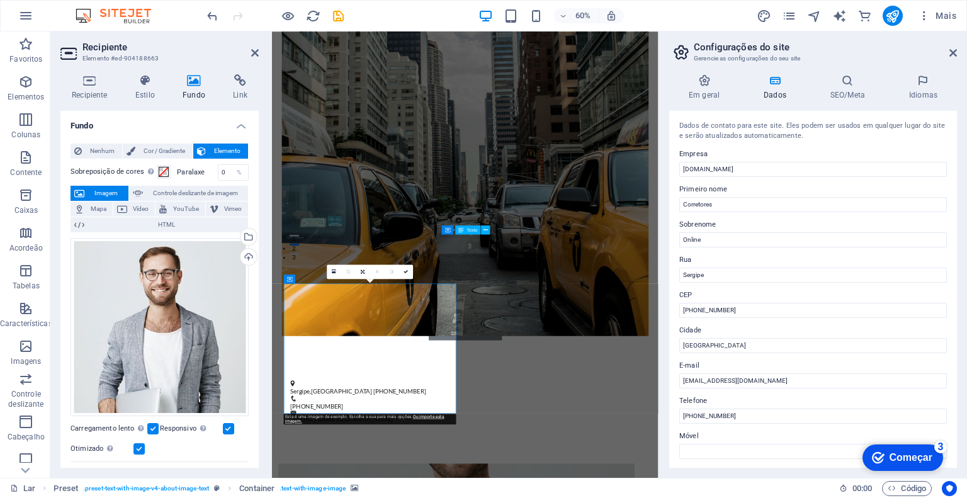
click at [111, 191] on font "Imagem" at bounding box center [105, 193] width 23 height 7
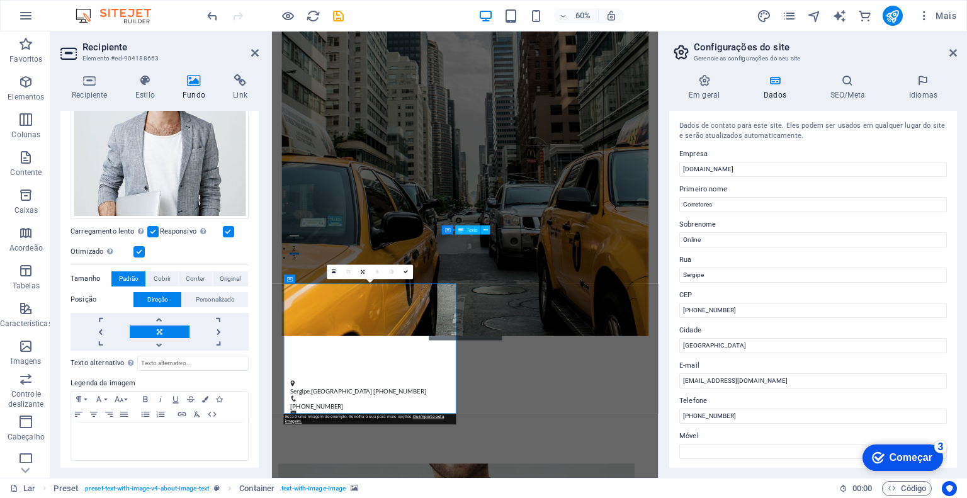
scroll to position [0, 0]
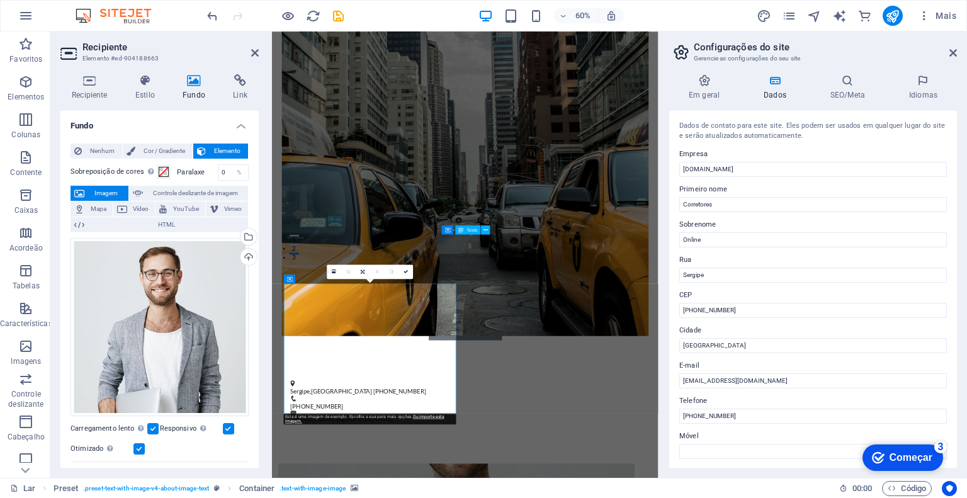
click at [195, 84] on icon at bounding box center [193, 80] width 45 height 13
click at [196, 84] on icon at bounding box center [193, 80] width 45 height 13
drag, startPoint x: 196, startPoint y: 84, endPoint x: 174, endPoint y: 93, distance: 23.5
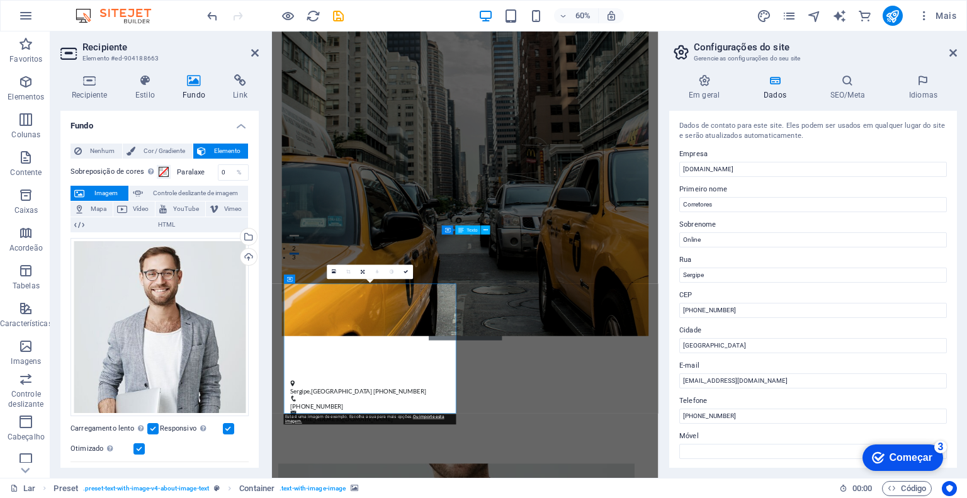
click at [195, 84] on icon at bounding box center [193, 80] width 45 height 13
click at [110, 188] on span "Imagem" at bounding box center [106, 193] width 37 height 15
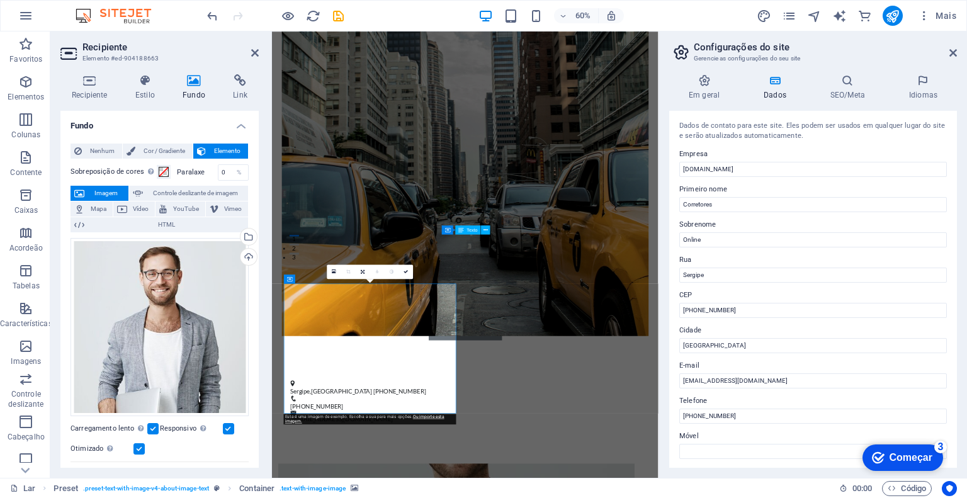
click at [93, 186] on span "Imagem" at bounding box center [106, 193] width 37 height 15
click at [87, 186] on button "Imagem" at bounding box center [100, 193] width 58 height 15
click at [164, 307] on div "Arraste os arquivos aqui, clique para escolher os arquivos ou selecione-os em A…" at bounding box center [160, 327] width 178 height 178
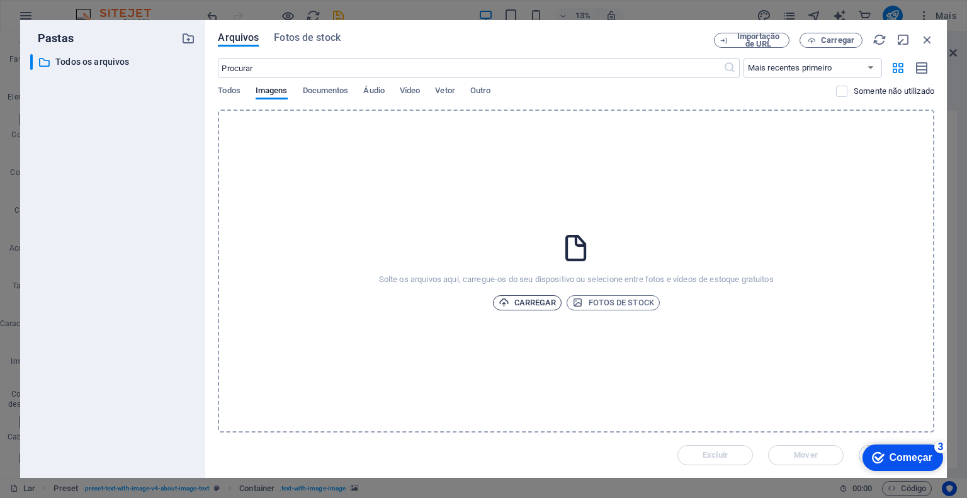
click at [526, 300] on font "Carregar" at bounding box center [535, 302] width 42 height 9
click at [931, 38] on icon "button" at bounding box center [928, 40] width 14 height 14
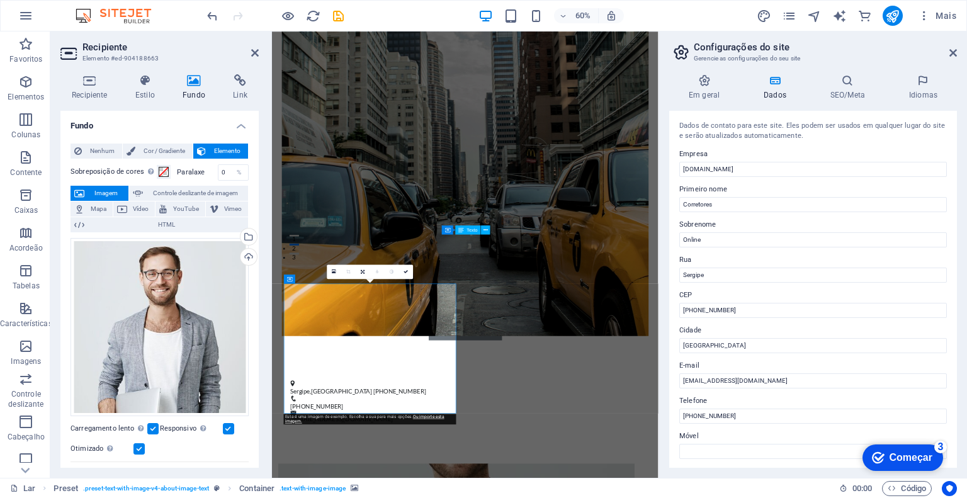
click at [957, 50] on aside "Configurações do site Gerencie as configurações do seu site Em geral Dados SEO/…" at bounding box center [813, 254] width 309 height 446
click at [953, 48] on icon at bounding box center [954, 53] width 8 height 10
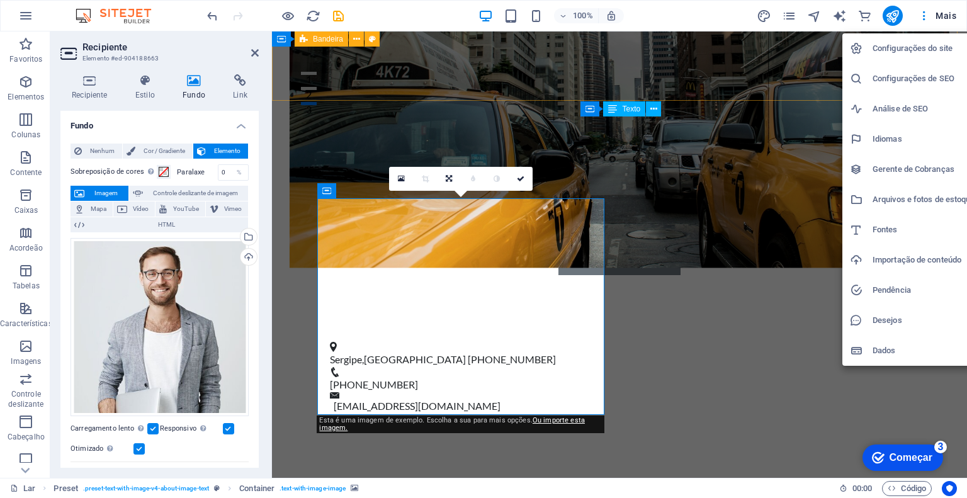
drag, startPoint x: 946, startPoint y: 16, endPoint x: 947, endPoint y: 4, distance: 11.4
click at [946, 3] on div at bounding box center [483, 249] width 967 height 498
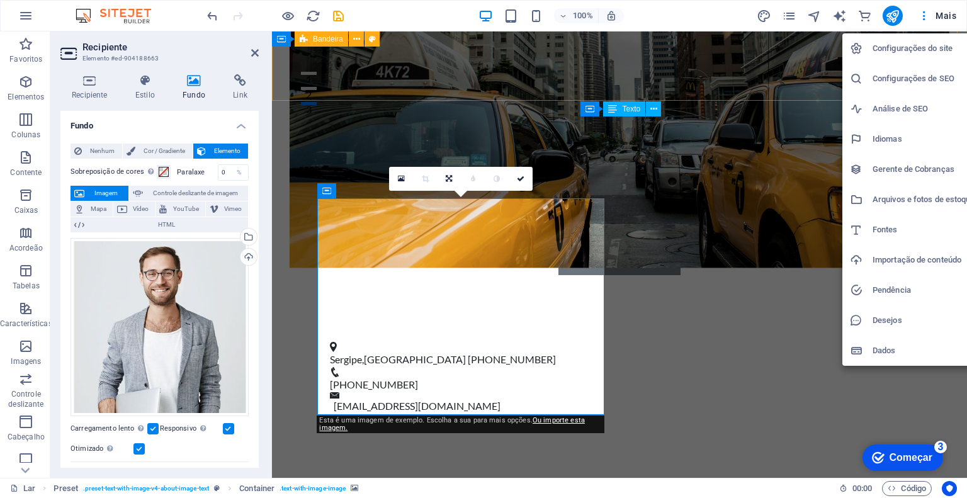
click at [931, 52] on font "Configurações do site" at bounding box center [913, 47] width 80 height 9
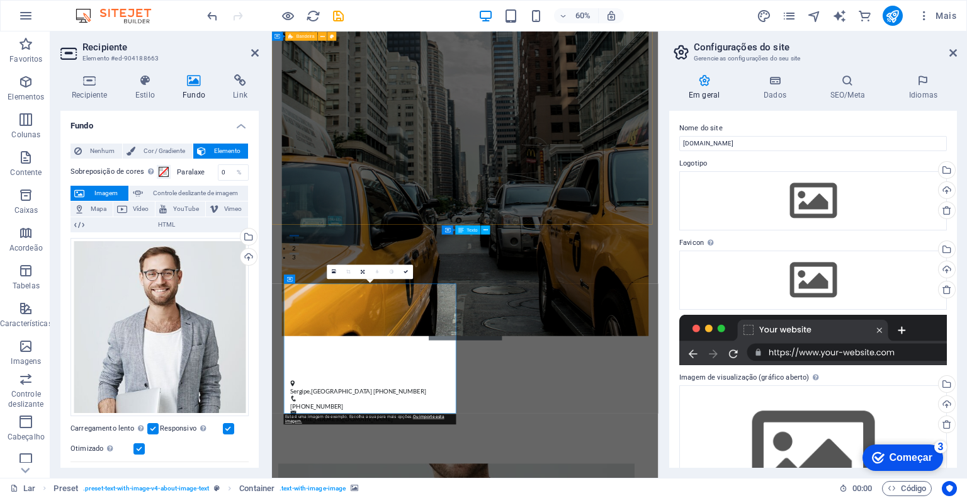
click at [711, 82] on icon at bounding box center [704, 80] width 70 height 13
click at [712, 82] on icon at bounding box center [704, 80] width 70 height 13
click at [780, 86] on icon at bounding box center [775, 80] width 62 height 13
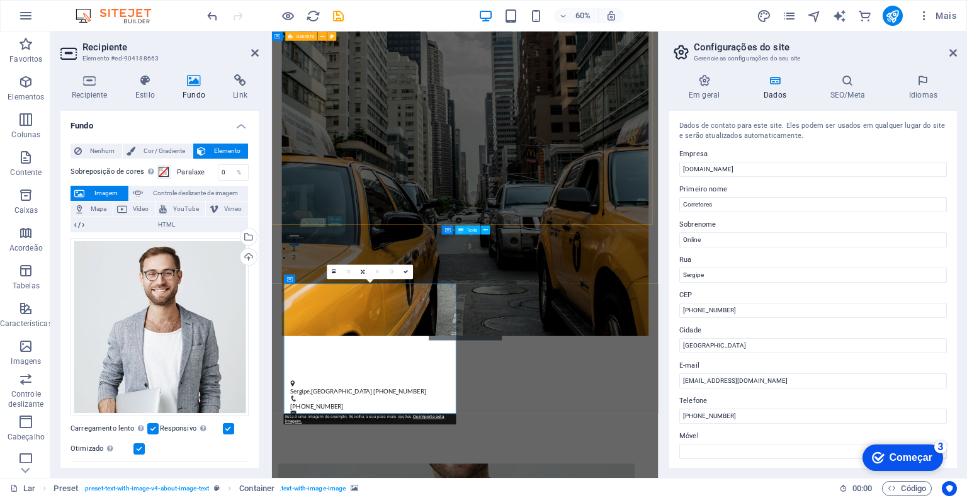
click at [958, 50] on aside "Configurações do site Gerencie as configurações do seu site Em geral Dados SEO/…" at bounding box center [813, 254] width 309 height 446
drag, startPoint x: 949, startPoint y: 51, endPoint x: 634, endPoint y: 72, distance: 315.6
click at [950, 51] on icon at bounding box center [954, 53] width 8 height 10
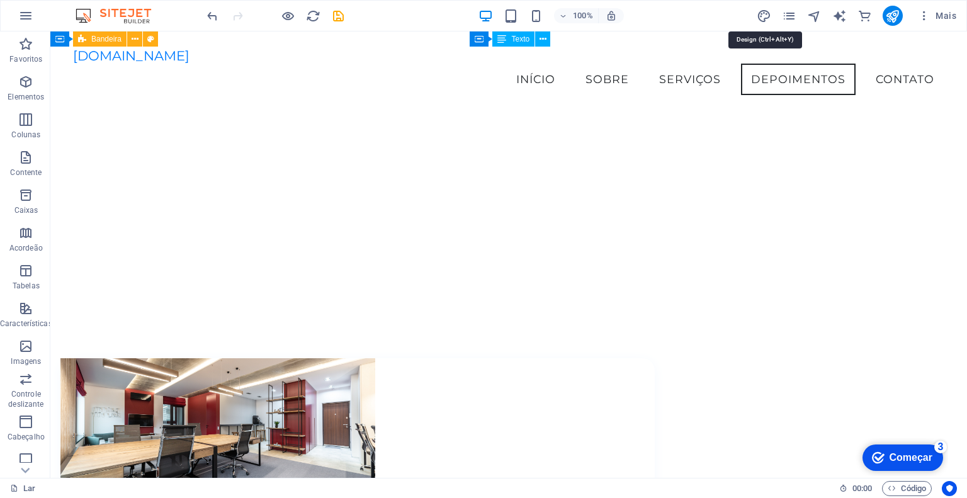
scroll to position [2317, 0]
